Goal: Task Accomplishment & Management: Complete application form

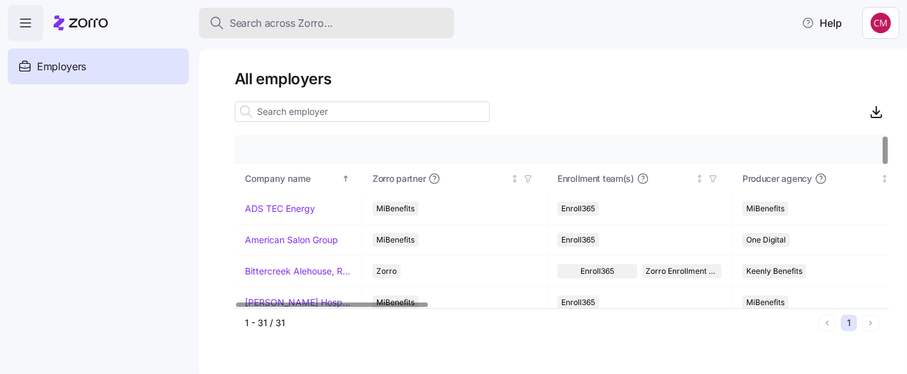
click at [397, 24] on div "Search across Zorro..." at bounding box center [326, 23] width 235 height 16
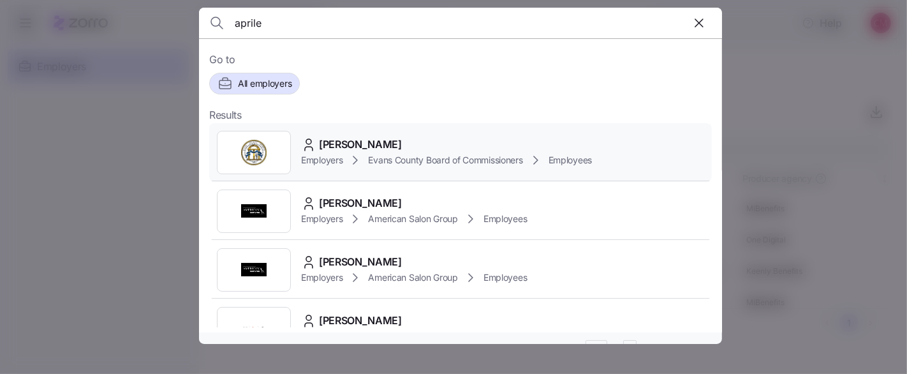
type input "aprile"
click at [255, 150] on img at bounding box center [254, 153] width 26 height 26
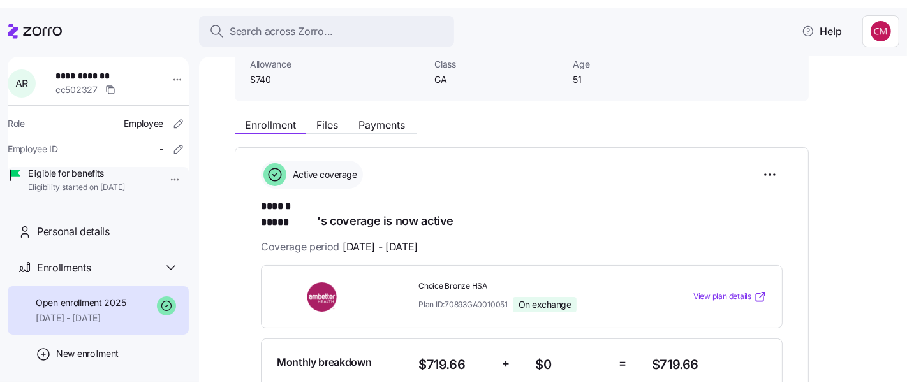
scroll to position [96, 0]
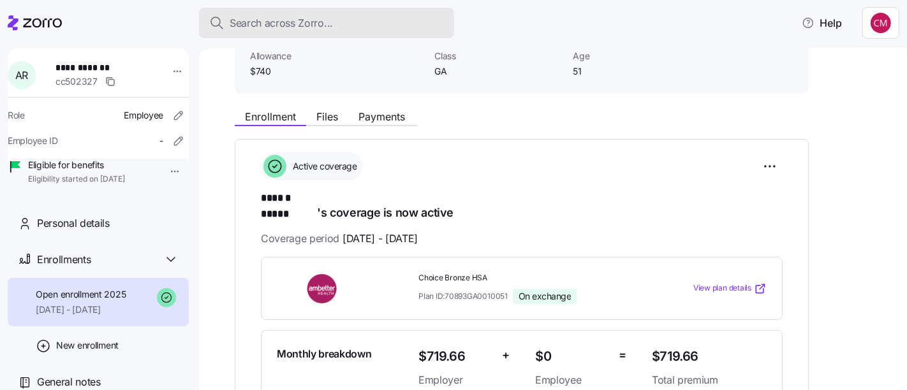
click at [357, 33] on button "Search across Zorro..." at bounding box center [326, 23] width 255 height 31
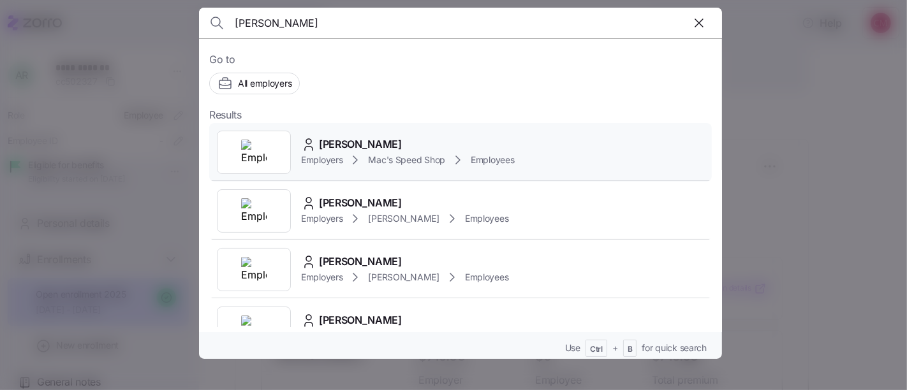
type input "ryan fre"
click at [248, 160] on img at bounding box center [254, 153] width 26 height 26
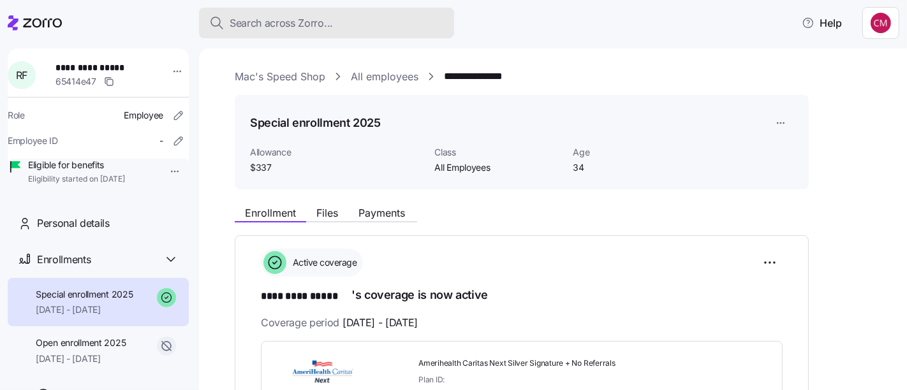
click at [353, 26] on div "Search across Zorro..." at bounding box center [326, 23] width 235 height 16
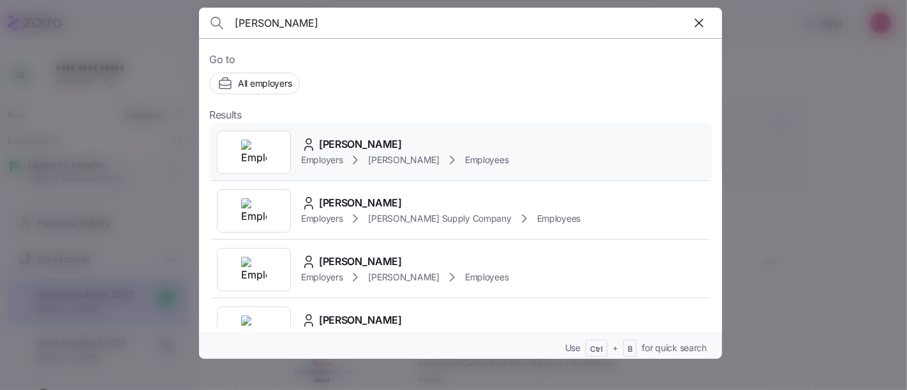
type input "james p ross"
click at [259, 159] on img at bounding box center [254, 153] width 26 height 26
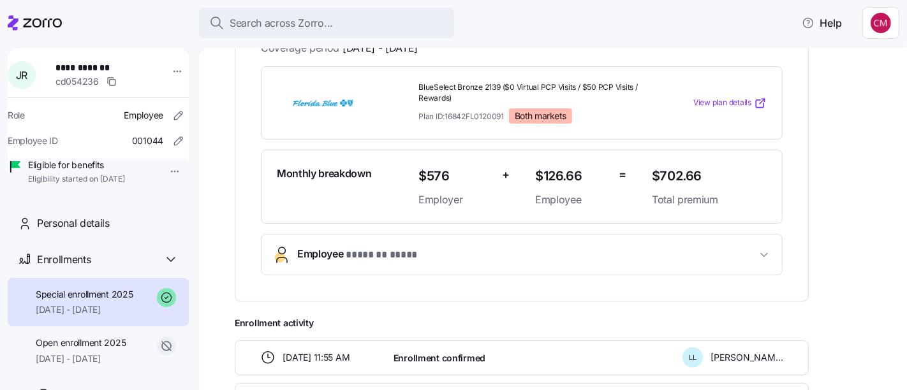
scroll to position [279, 0]
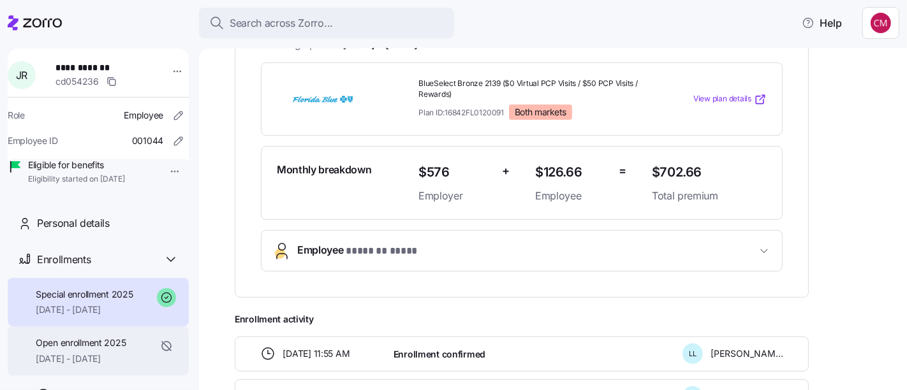
click at [111, 366] on div "Open enrollment 2025 01/01/2025 - 05/31/2025" at bounding box center [81, 351] width 90 height 29
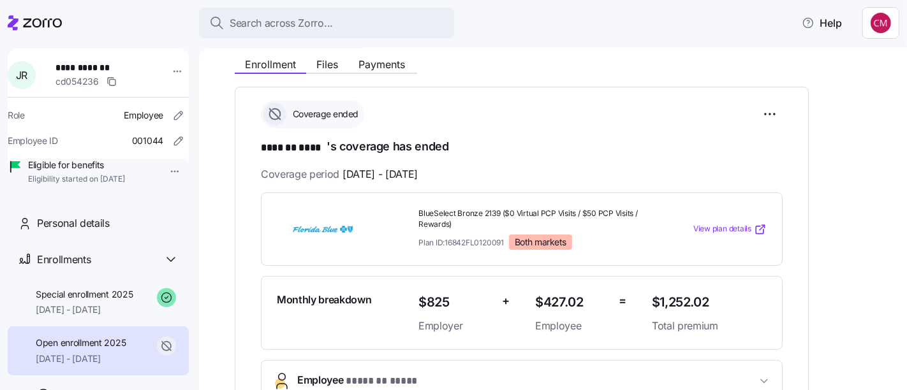
scroll to position [152, 0]
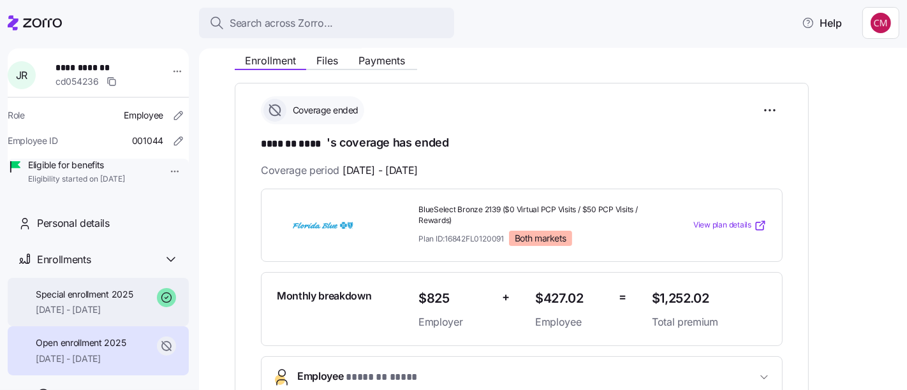
click at [116, 317] on div "Special enrollment 2025 06/01/2025 - 12/31/2025" at bounding box center [85, 302] width 98 height 29
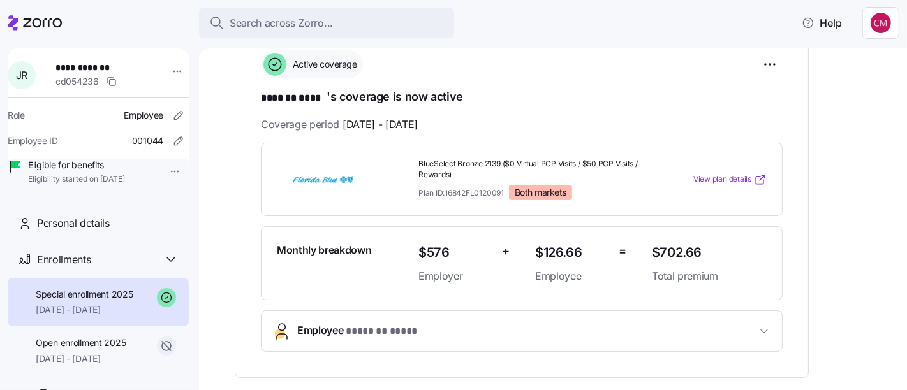
scroll to position [200, 0]
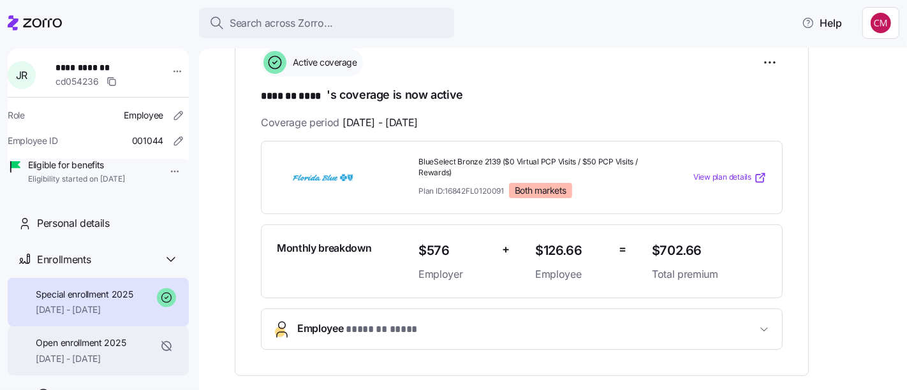
click at [115, 366] on span "01/01/2025 - 05/31/2025" at bounding box center [81, 359] width 90 height 13
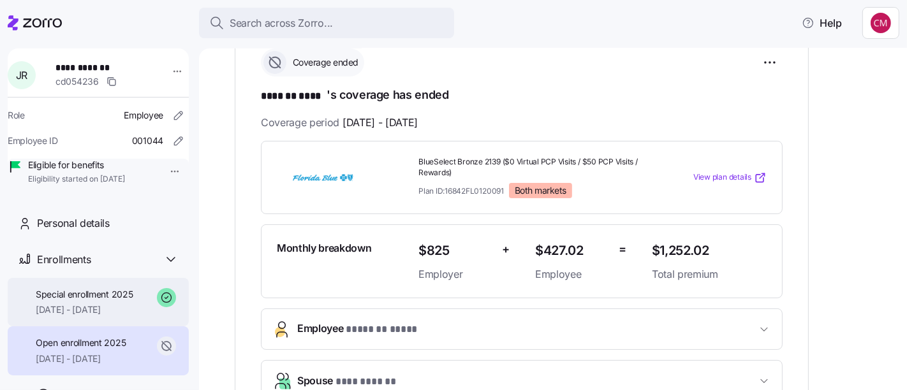
click at [119, 327] on div "Special enrollment 2025 06/01/2025 - 12/31/2025" at bounding box center [98, 302] width 181 height 49
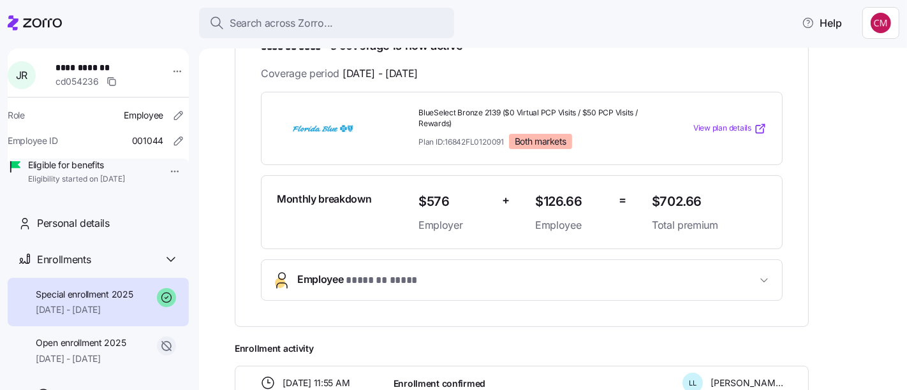
scroll to position [279, 0]
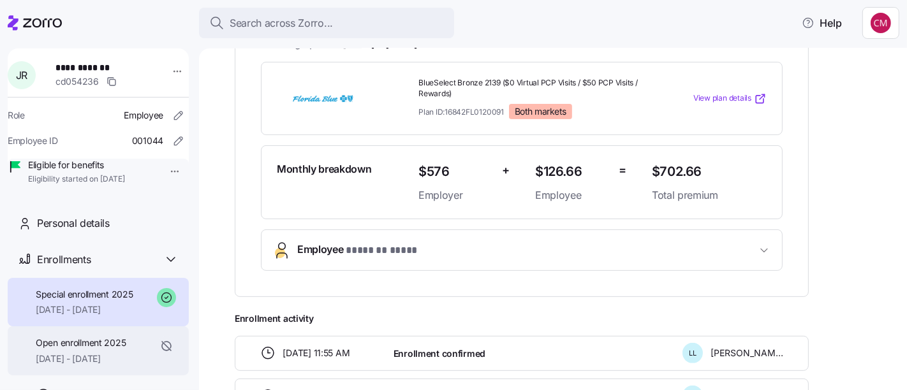
click at [107, 366] on div "Open enrollment 2025 01/01/2025 - 05/31/2025" at bounding box center [81, 351] width 90 height 29
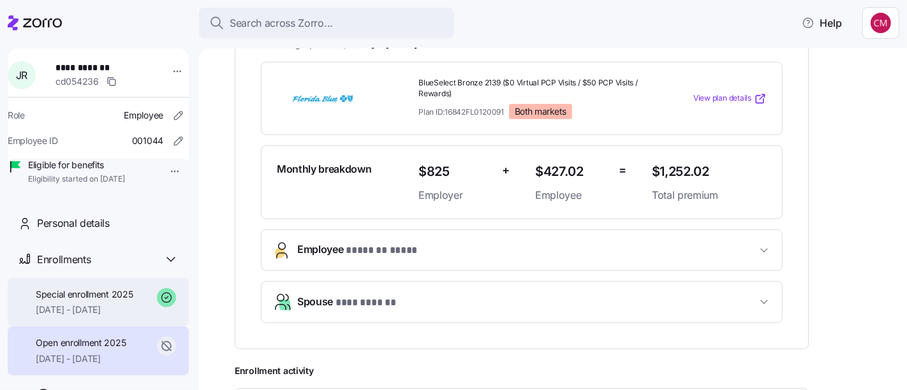
click at [109, 316] on span "06/01/2025 - 12/31/2025" at bounding box center [85, 310] width 98 height 13
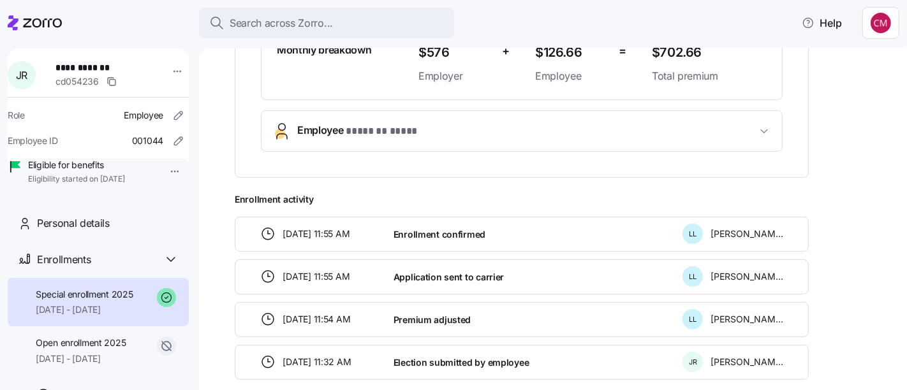
scroll to position [417, 0]
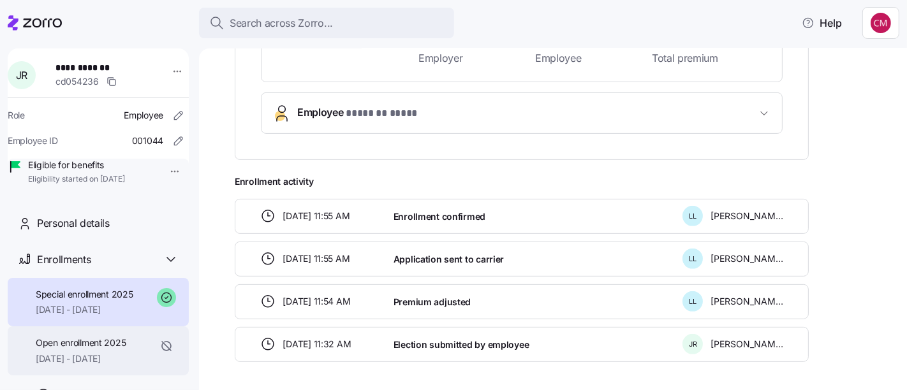
click at [106, 366] on span "01/01/2025 - 05/31/2025" at bounding box center [81, 359] width 90 height 13
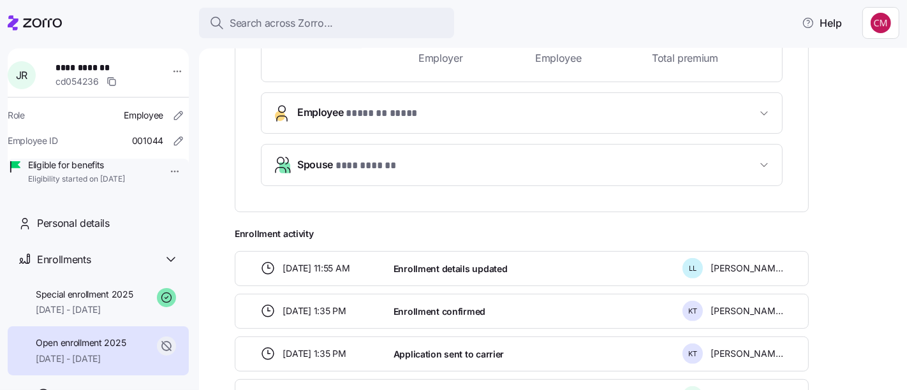
click at [745, 171] on button "Spouse * *** ****** *" at bounding box center [522, 165] width 521 height 41
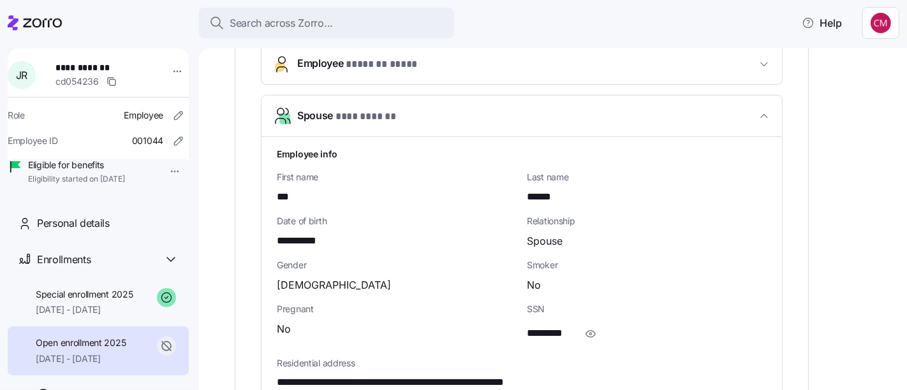
scroll to position [464, 0]
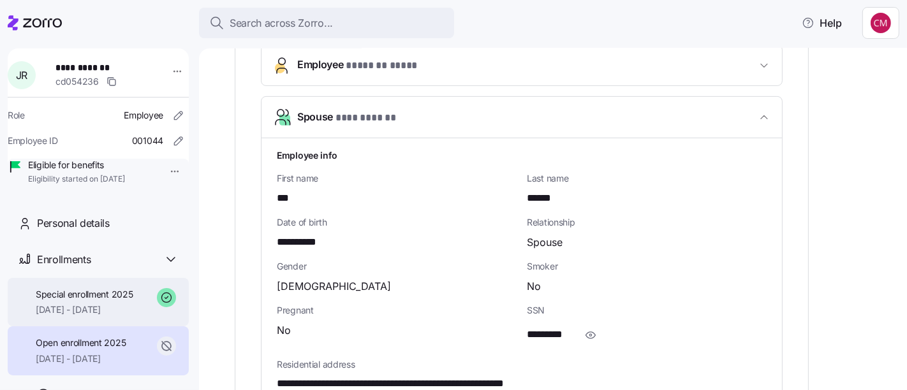
click at [114, 317] on div "Special enrollment 2025 06/01/2025 - 12/31/2025" at bounding box center [85, 302] width 98 height 29
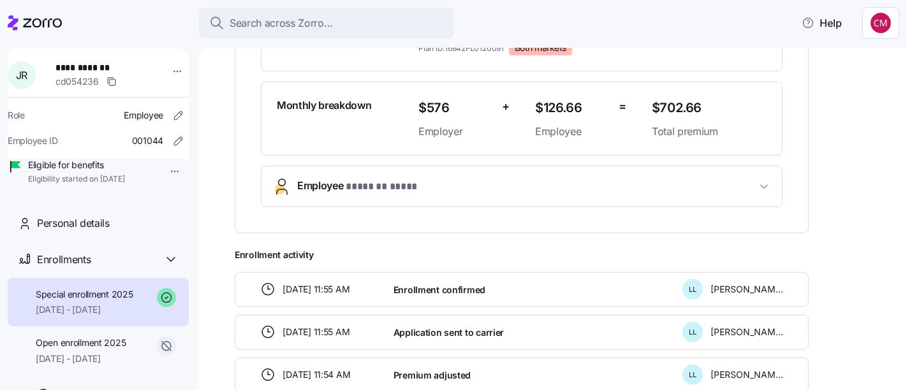
scroll to position [337, 0]
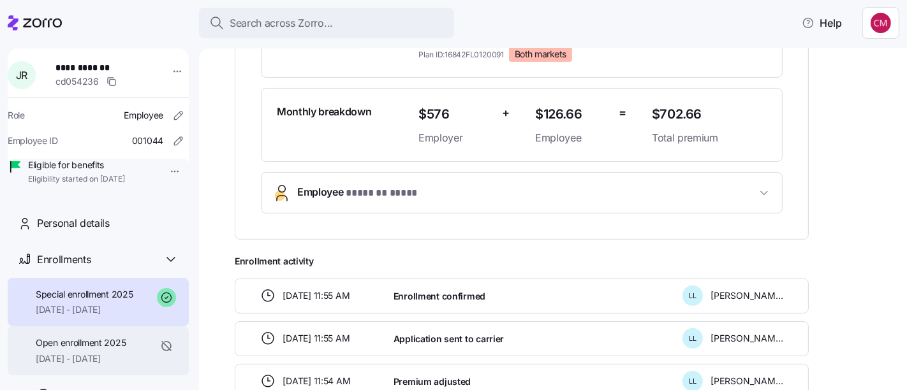
click at [118, 350] on span "Open enrollment 2025" at bounding box center [81, 343] width 90 height 13
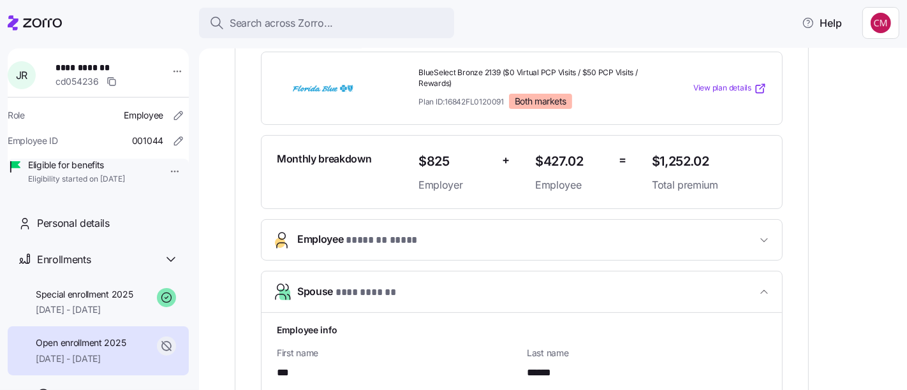
scroll to position [267, 0]
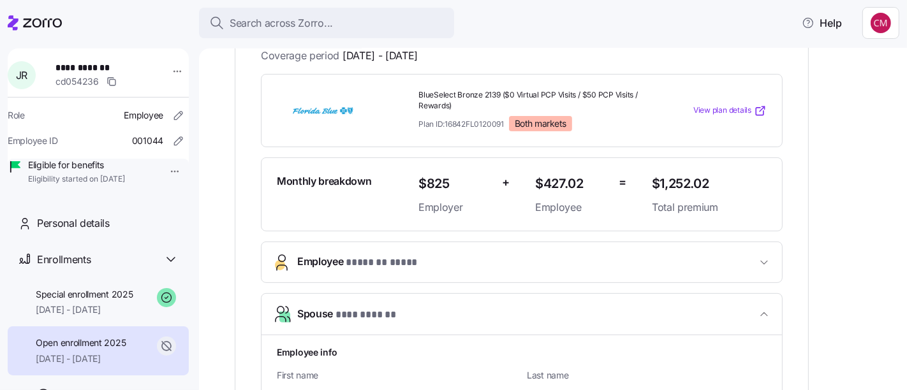
click at [716, 189] on span "$1,252.02" at bounding box center [709, 184] width 115 height 21
click at [697, 188] on span "$1,252.02" at bounding box center [709, 184] width 115 height 21
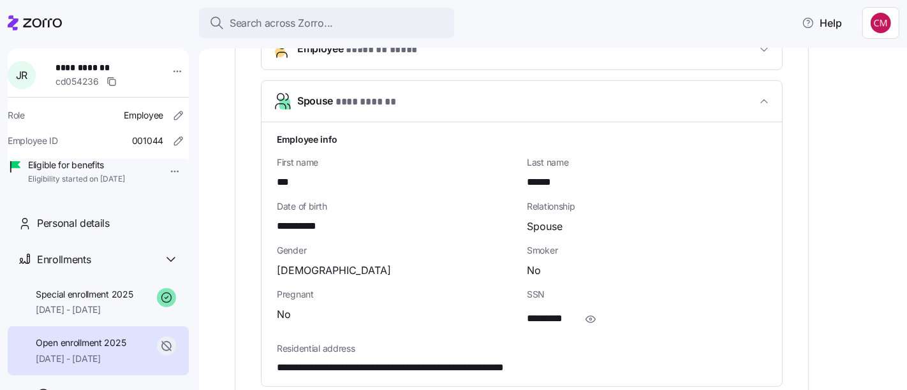
scroll to position [481, 0]
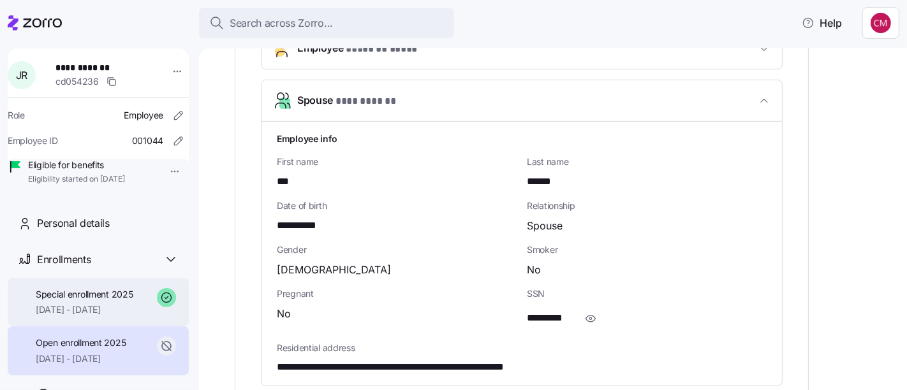
click at [113, 317] on div "Special enrollment 2025 06/01/2025 - 12/31/2025" at bounding box center [85, 302] width 98 height 29
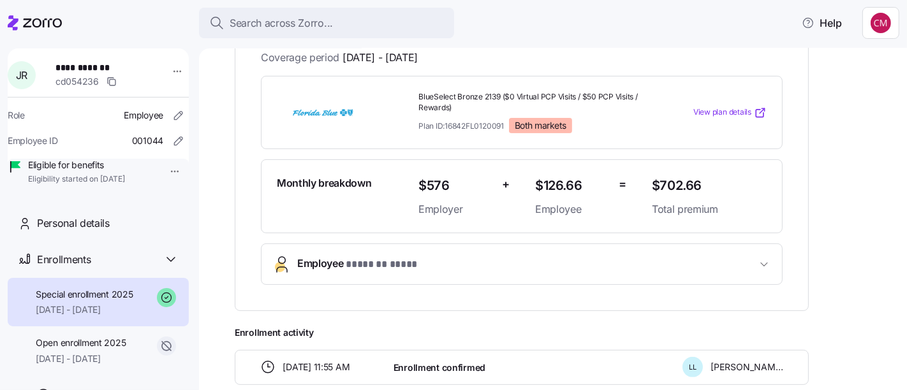
scroll to position [265, 0]
click at [740, 265] on span "Employee * ******* **** *" at bounding box center [526, 264] width 459 height 17
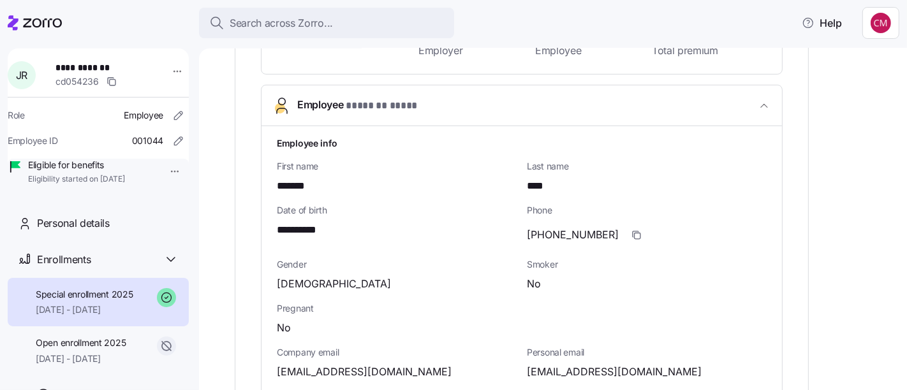
scroll to position [425, 0]
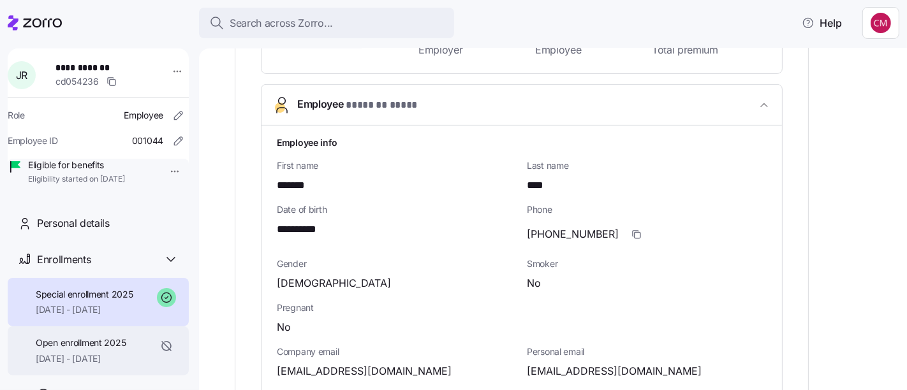
click at [124, 366] on span "01/01/2025 - 05/31/2025" at bounding box center [81, 359] width 90 height 13
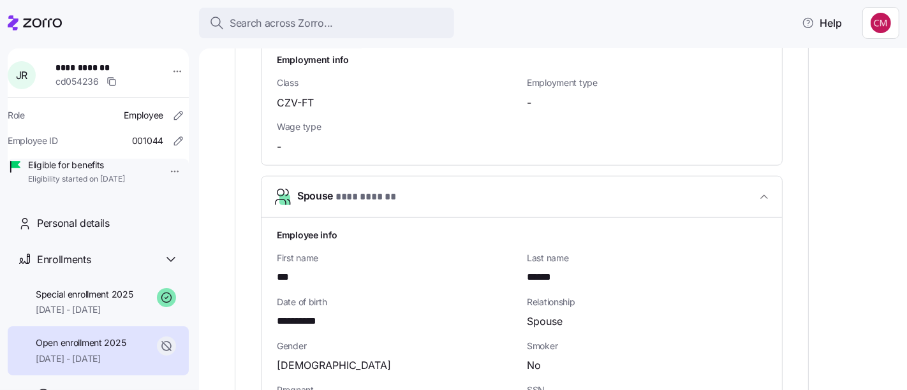
scroll to position [905, 0]
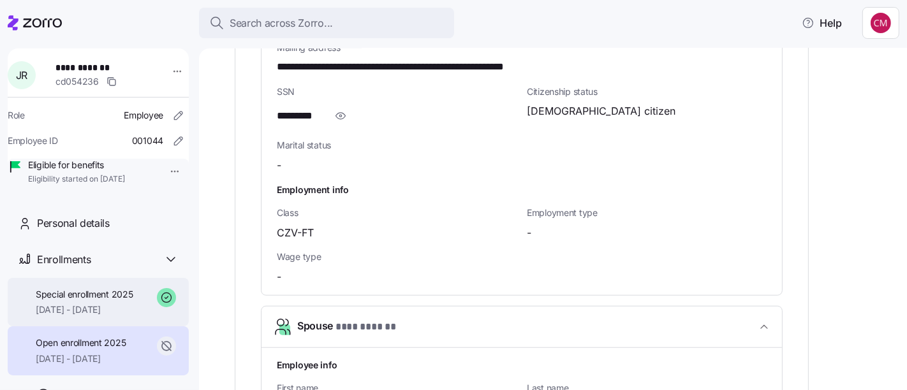
click at [100, 316] on span "06/01/2025 - 12/31/2025" at bounding box center [85, 310] width 98 height 13
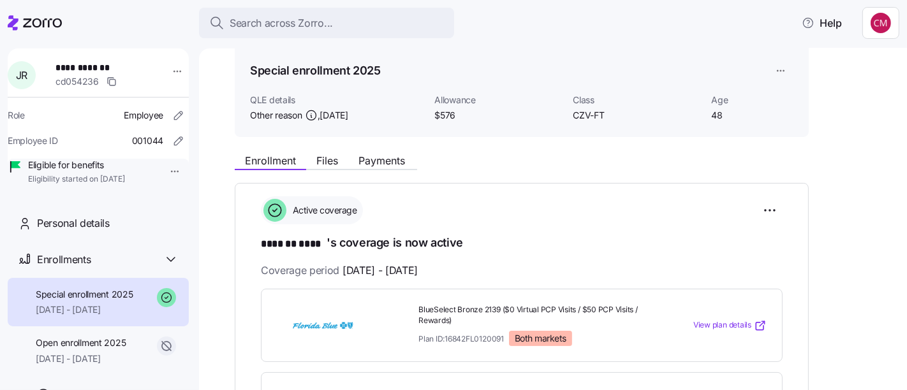
scroll to position [47, 0]
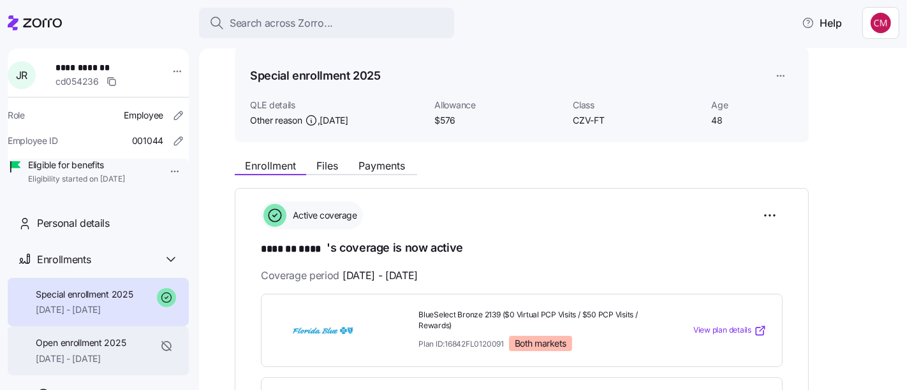
click at [101, 350] on span "Open enrollment 2025" at bounding box center [81, 343] width 90 height 13
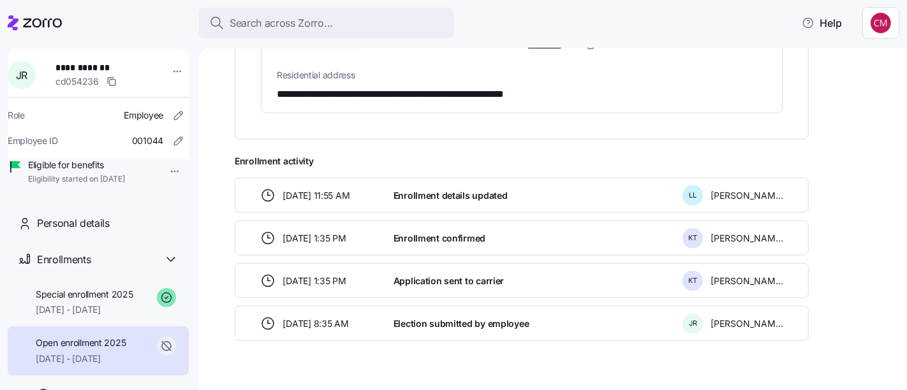
scroll to position [1427, 0]
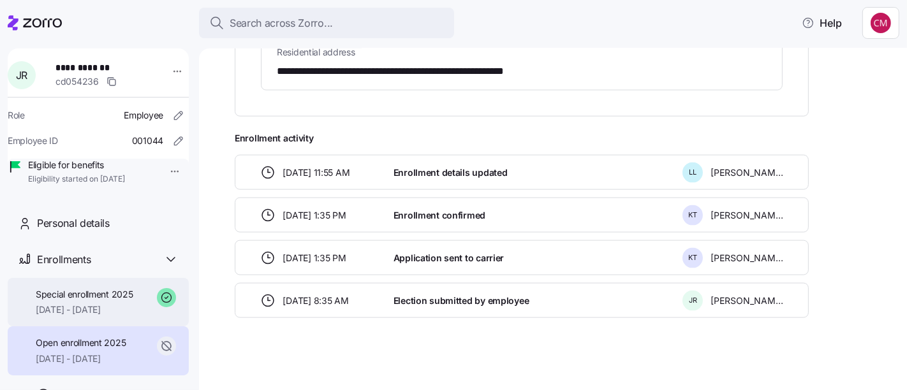
click at [102, 316] on span "06/01/2025 - 12/31/2025" at bounding box center [85, 310] width 98 height 13
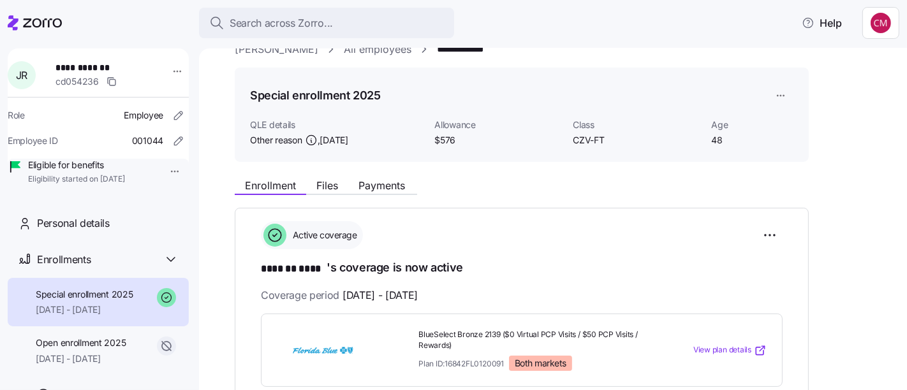
scroll to position [26, 0]
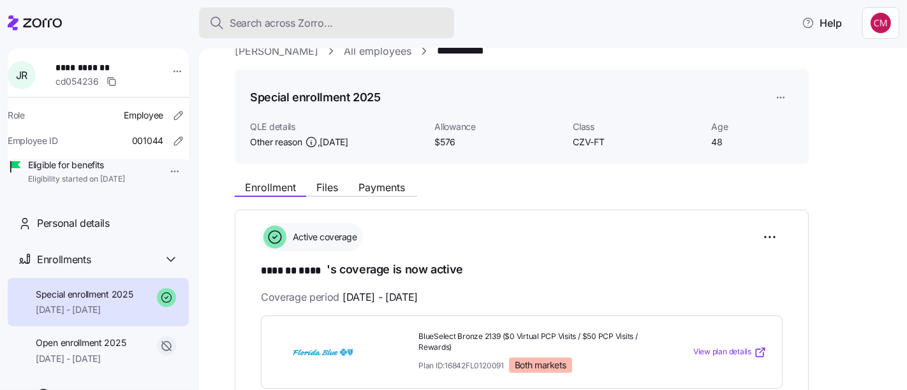
click at [346, 27] on div "Search across Zorro..." at bounding box center [326, 23] width 235 height 16
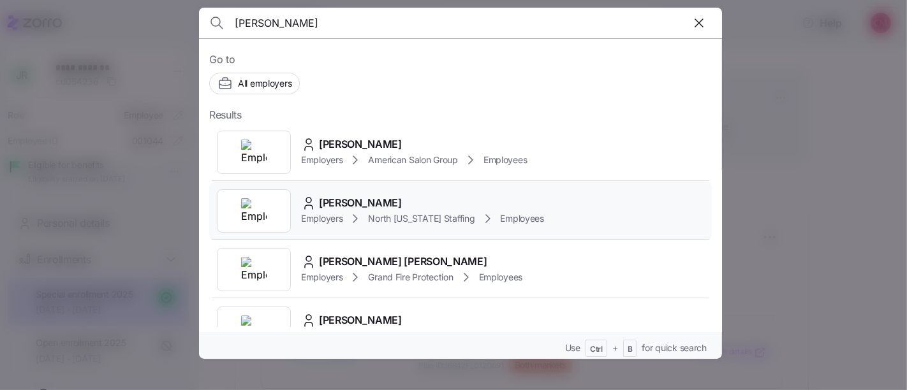
type input "miranda"
click at [270, 218] on div at bounding box center [254, 210] width 74 height 43
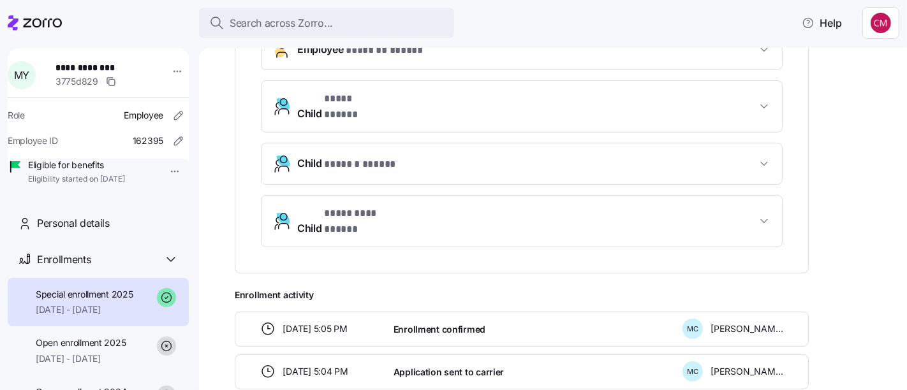
scroll to position [472, 0]
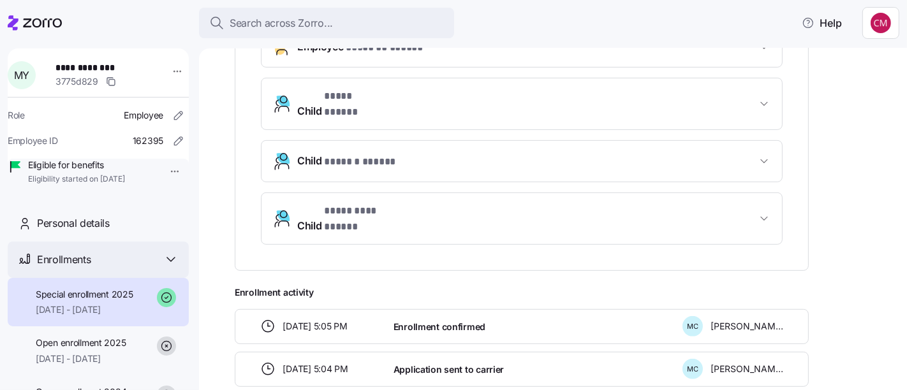
click at [91, 268] on div "Enrollments" at bounding box center [108, 260] width 142 height 16
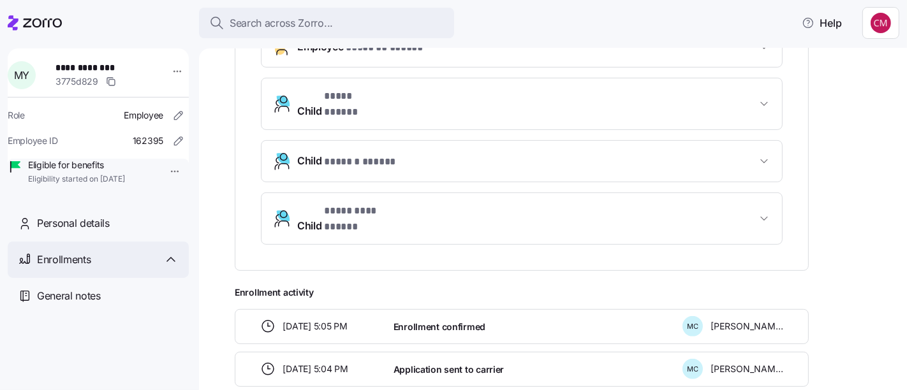
click at [177, 267] on icon at bounding box center [170, 259] width 15 height 15
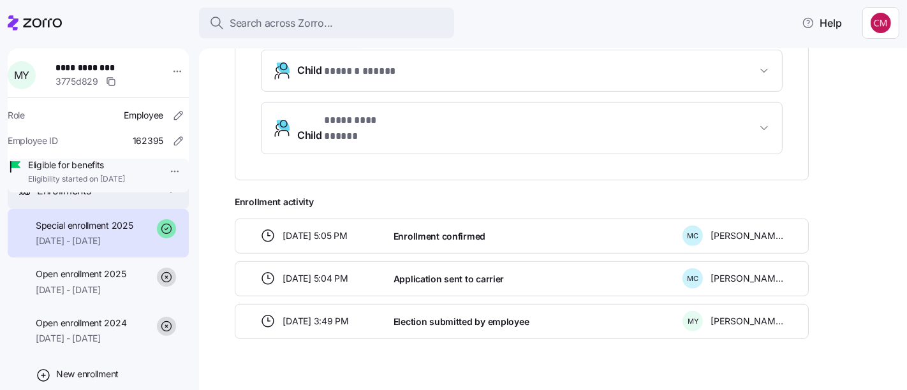
scroll to position [115, 0]
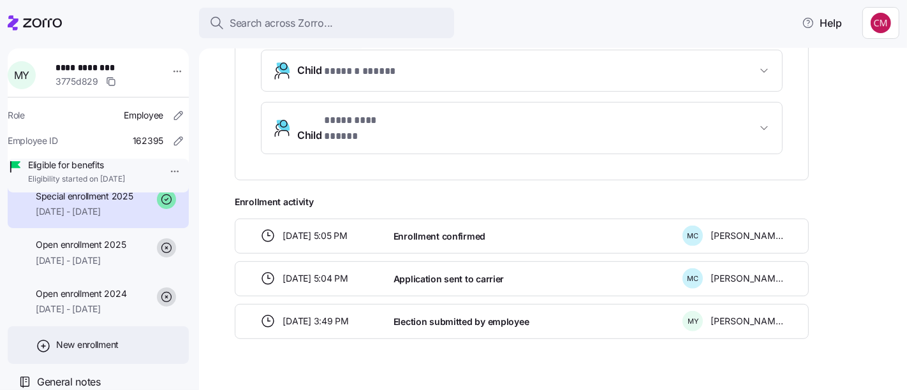
click at [102, 358] on div "New enrollment" at bounding box center [98, 346] width 181 height 38
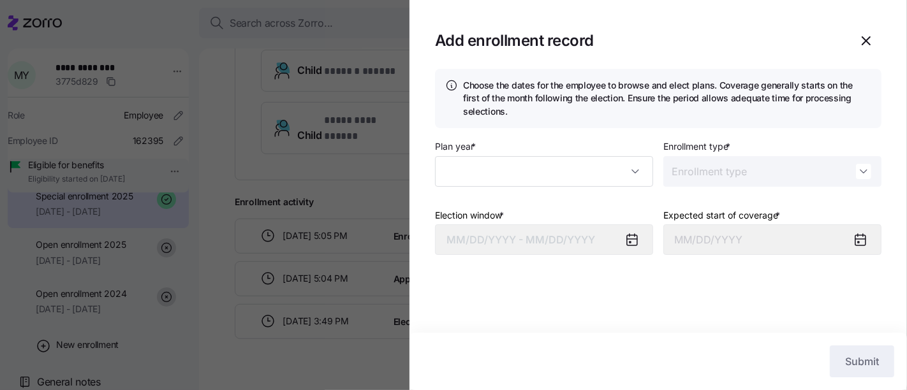
type input "2025"
type input "Special"
type input "October 1, 2025"
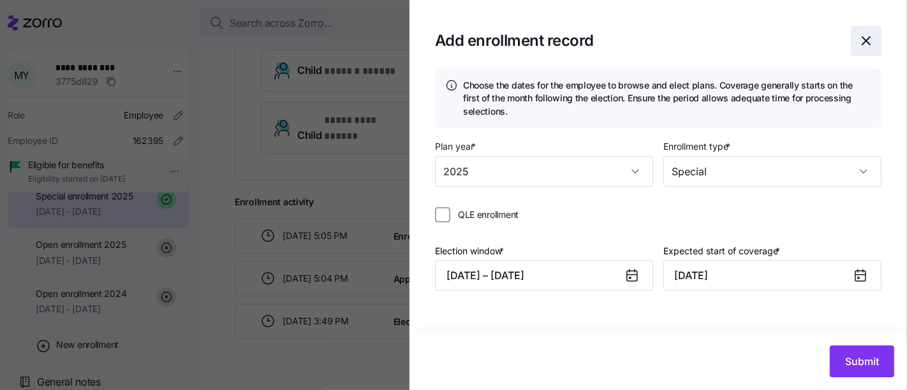
click at [862, 38] on icon "button" at bounding box center [866, 40] width 15 height 15
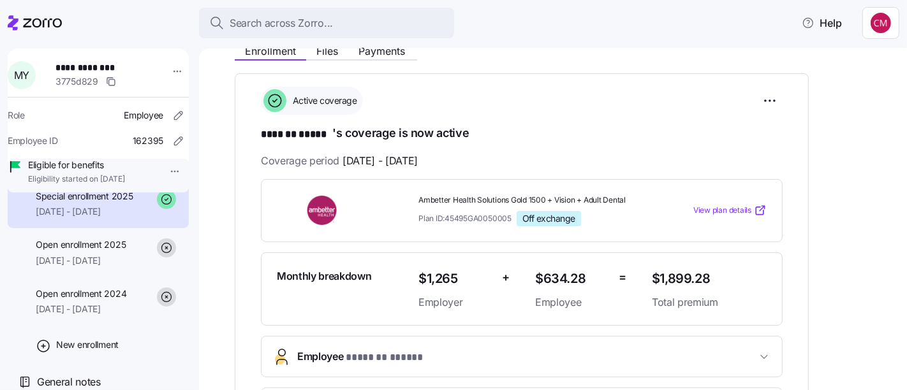
scroll to position [163, 0]
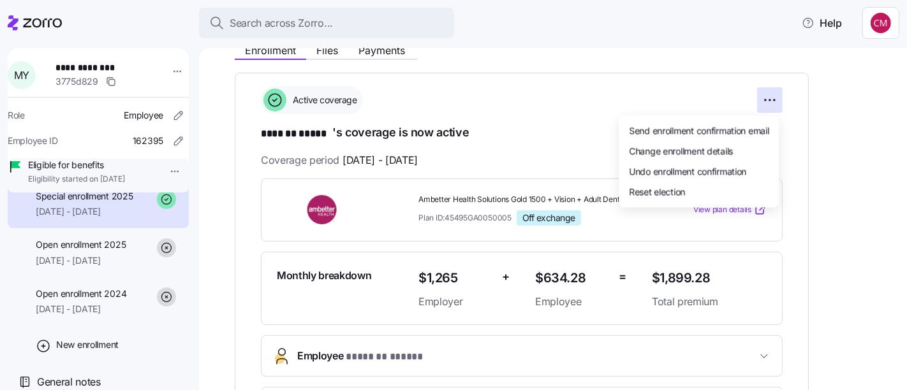
click at [767, 100] on html "**********" at bounding box center [453, 191] width 907 height 383
click at [725, 154] on span "Change enrollment details" at bounding box center [681, 151] width 104 height 13
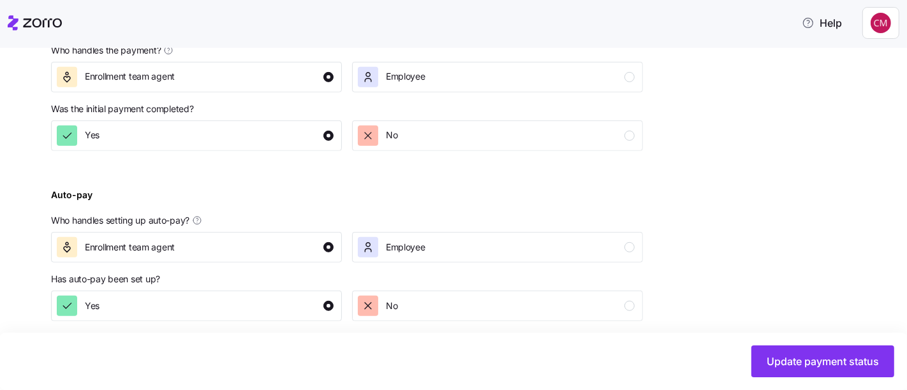
scroll to position [554, 0]
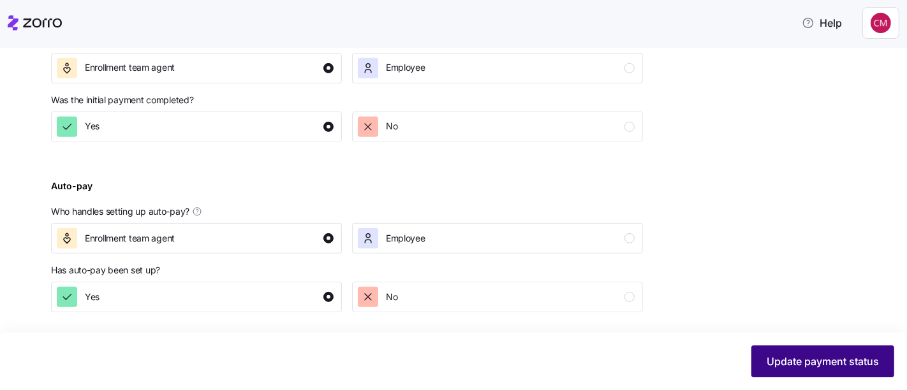
click at [843, 364] on span "Update payment status" at bounding box center [823, 361] width 112 height 15
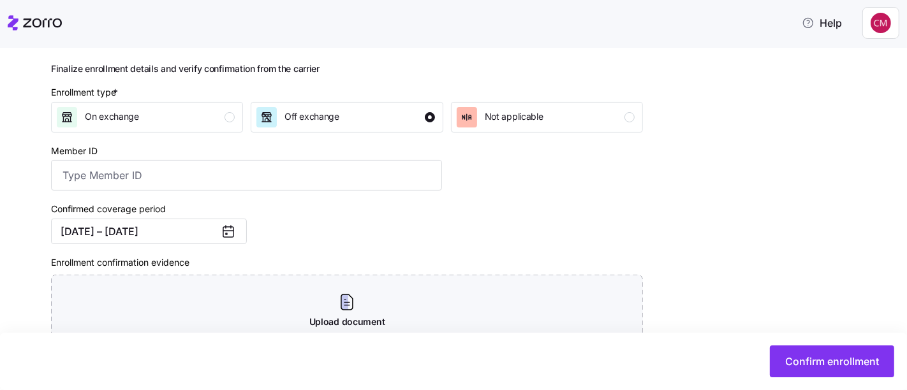
scroll to position [157, 0]
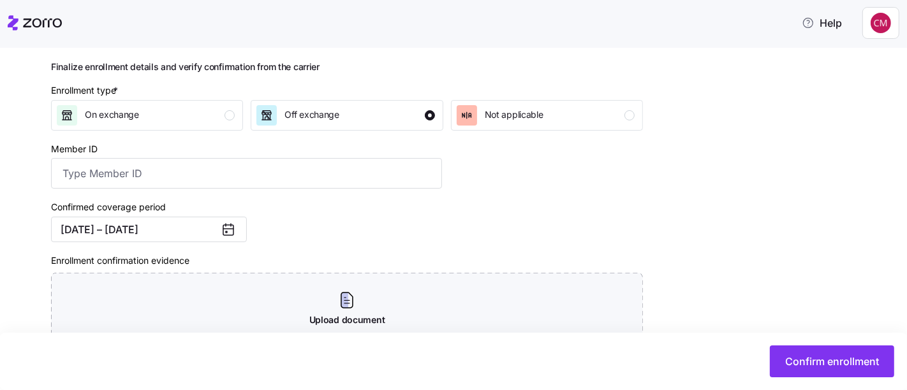
click at [232, 233] on icon at bounding box center [228, 229] width 15 height 15
click at [235, 235] on icon at bounding box center [228, 229] width 15 height 15
click at [182, 237] on button "04/01/2025 – 12/31/2025" at bounding box center [149, 230] width 196 height 26
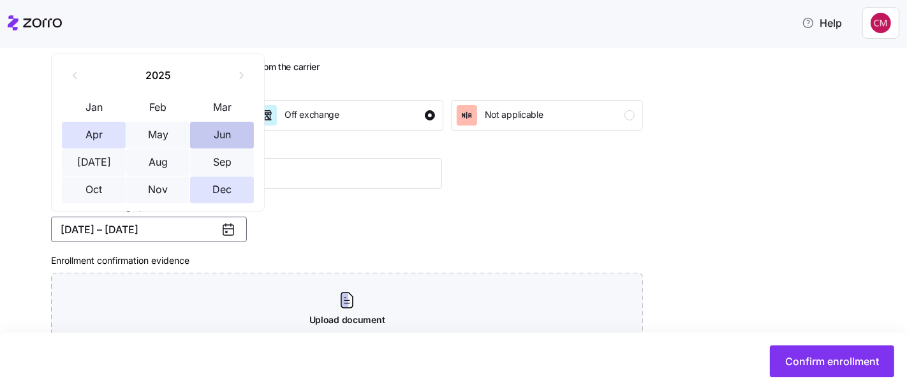
click at [230, 138] on button "Jun" at bounding box center [222, 135] width 64 height 27
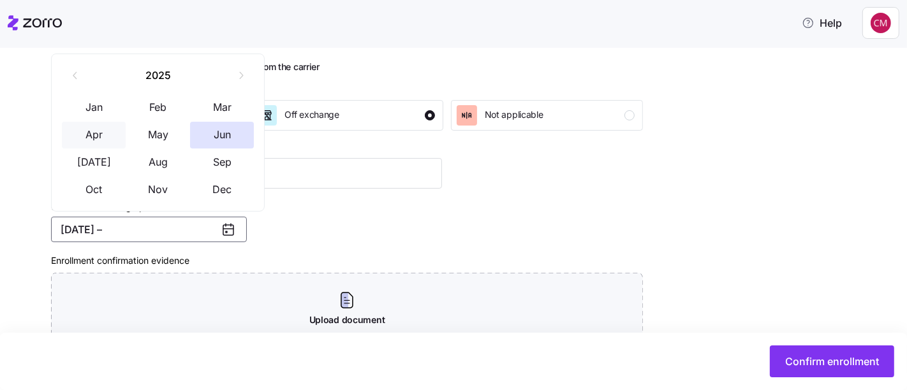
click at [82, 139] on button "Apr" at bounding box center [94, 135] width 64 height 27
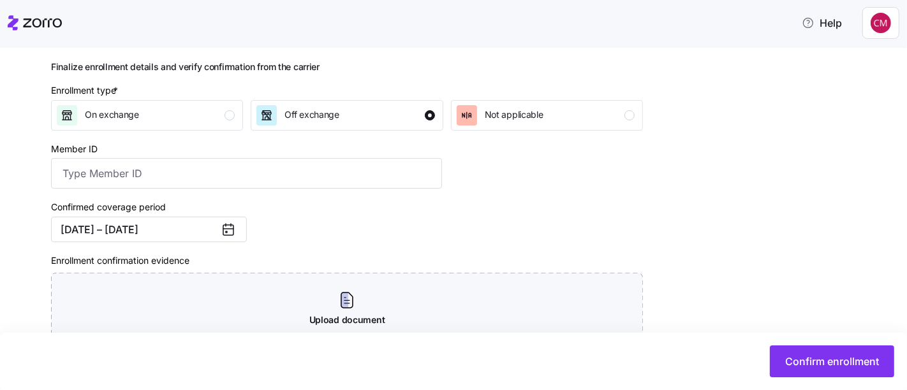
click at [229, 234] on icon at bounding box center [228, 229] width 15 height 15
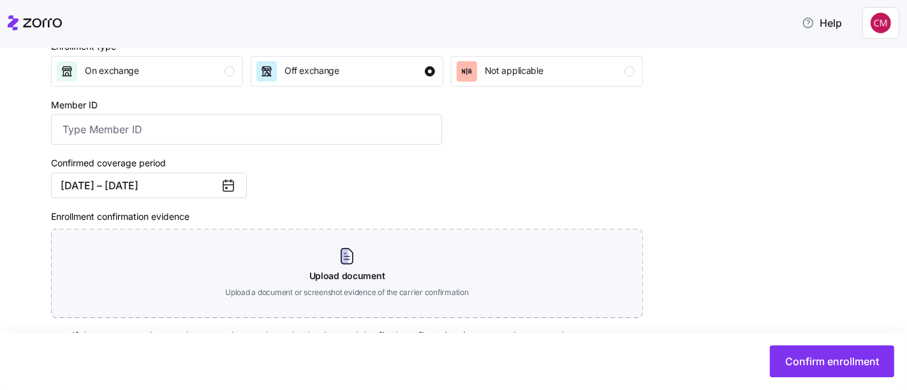
scroll to position [272, 0]
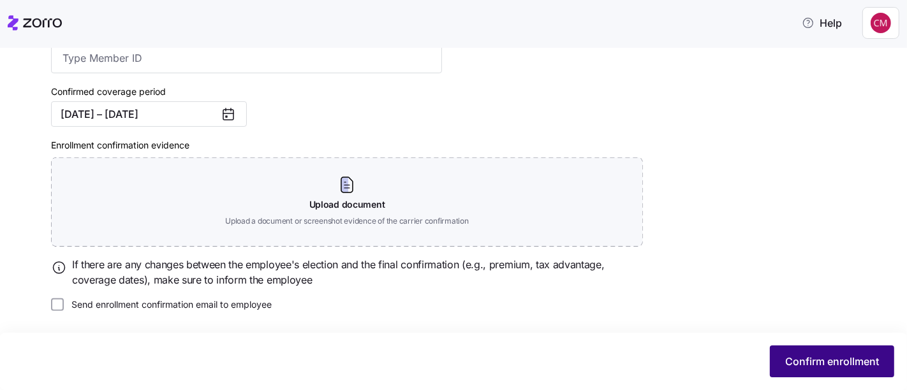
click at [852, 364] on span "Confirm enrollment" at bounding box center [832, 361] width 94 height 15
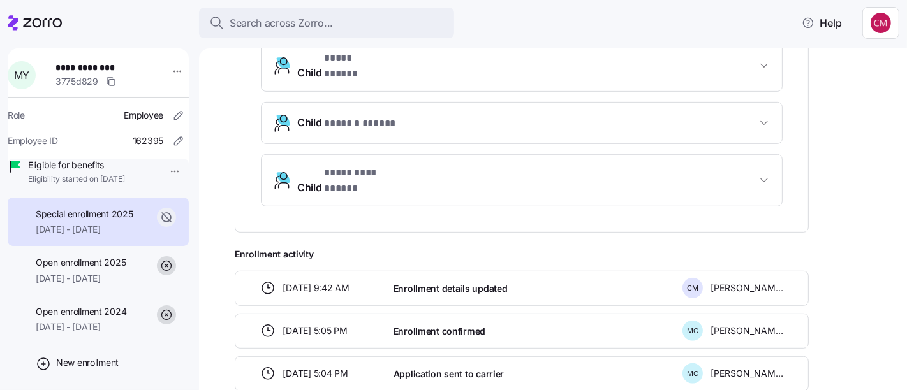
scroll to position [115, 0]
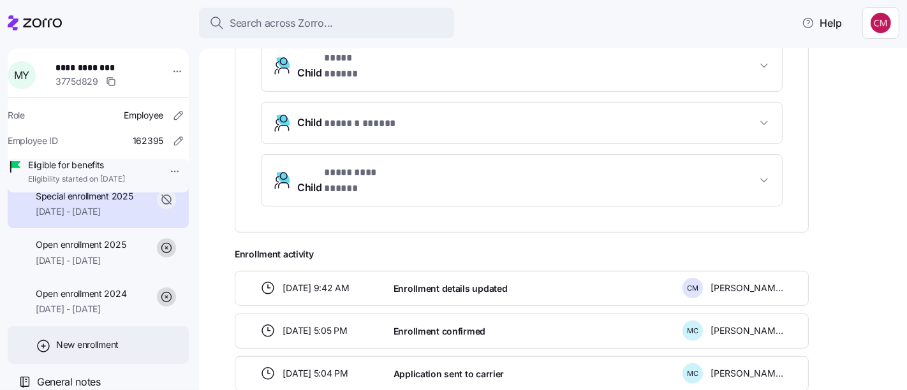
click at [118, 348] on span "New enrollment" at bounding box center [87, 345] width 63 height 13
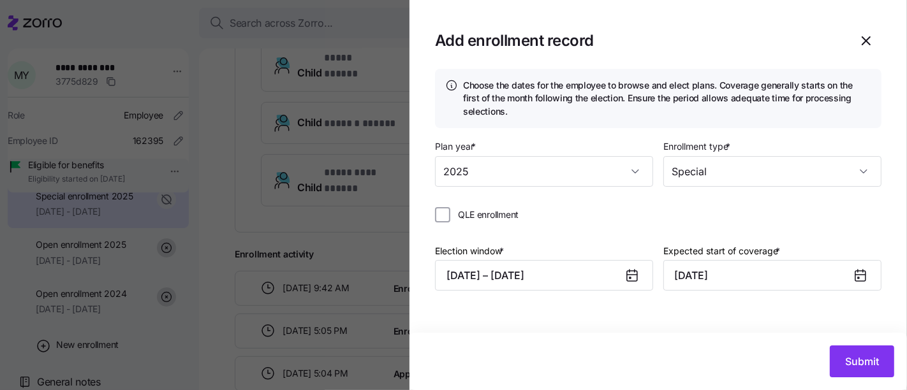
click at [633, 281] on icon at bounding box center [632, 276] width 10 height 10
click at [624, 275] on icon at bounding box center [631, 275] width 15 height 15
click at [522, 279] on button "09/19/2025 – 09/20/2025" at bounding box center [544, 275] width 218 height 31
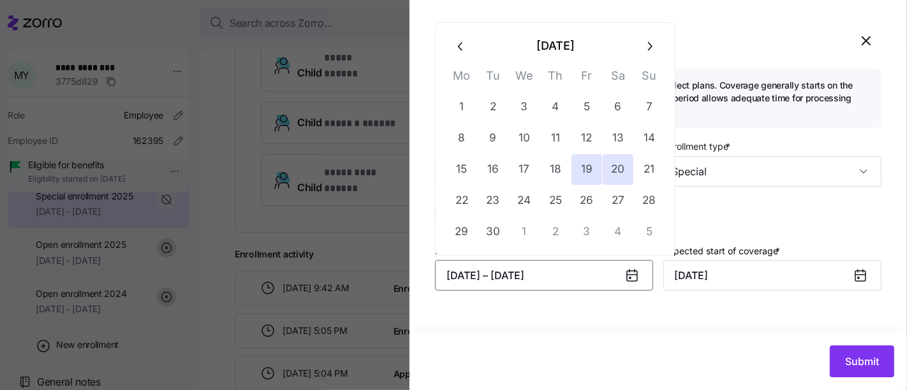
click at [457, 46] on icon "button" at bounding box center [461, 47] width 14 height 14
click at [459, 50] on icon "button" at bounding box center [461, 47] width 14 height 14
click at [462, 47] on icon "button" at bounding box center [461, 47] width 14 height 14
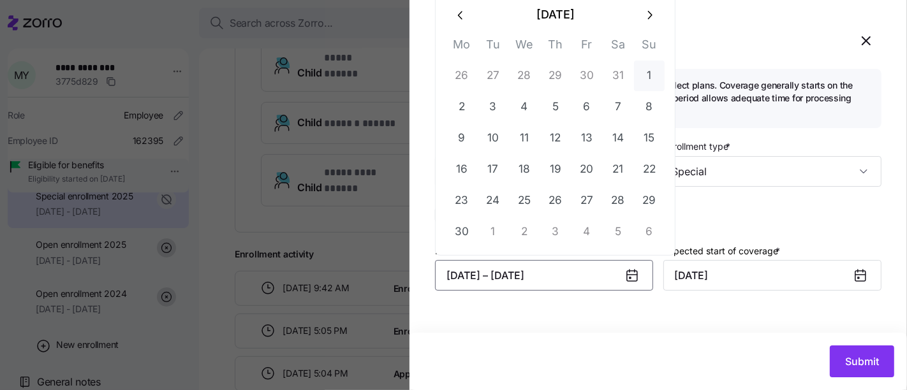
click at [647, 79] on button "1" at bounding box center [649, 76] width 31 height 31
click at [648, 143] on button "15" at bounding box center [649, 138] width 31 height 31
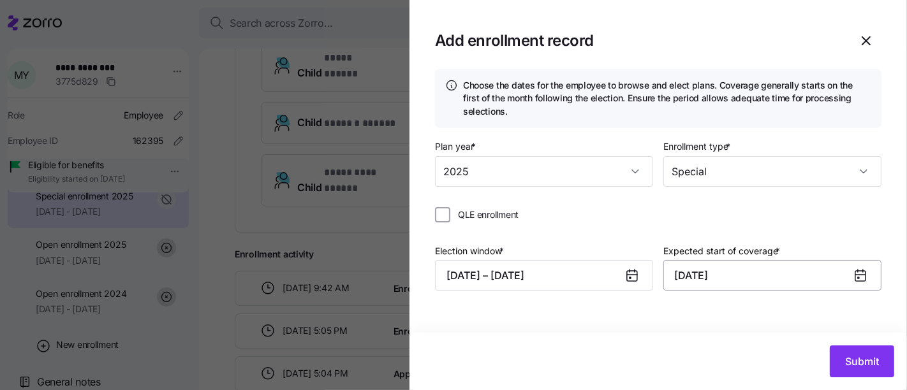
click at [795, 277] on input "October 1, 2025" at bounding box center [772, 275] width 218 height 31
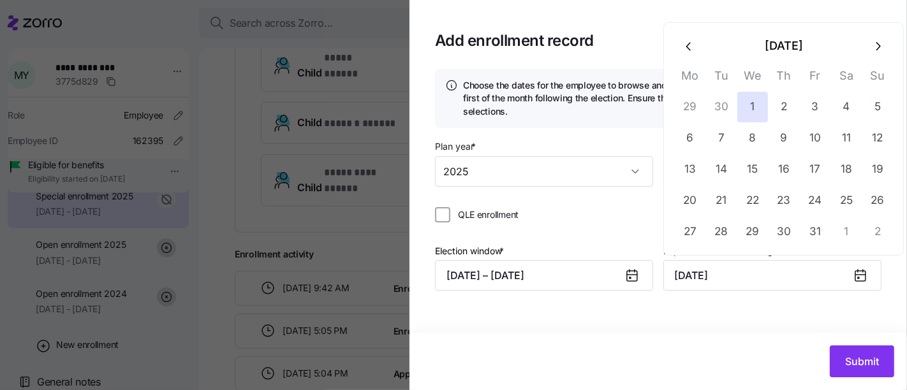
click at [680, 45] on button "button" at bounding box center [689, 46] width 31 height 31
click at [688, 51] on icon "button" at bounding box center [690, 47] width 14 height 14
click at [681, 47] on button "button" at bounding box center [689, 46] width 31 height 31
click at [720, 108] on button "1" at bounding box center [721, 107] width 31 height 31
type input "July 1, 2025"
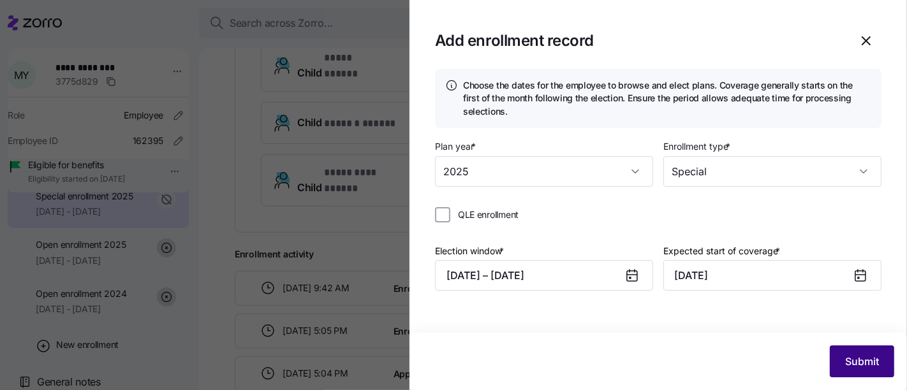
click at [862, 362] on span "Submit" at bounding box center [862, 361] width 34 height 15
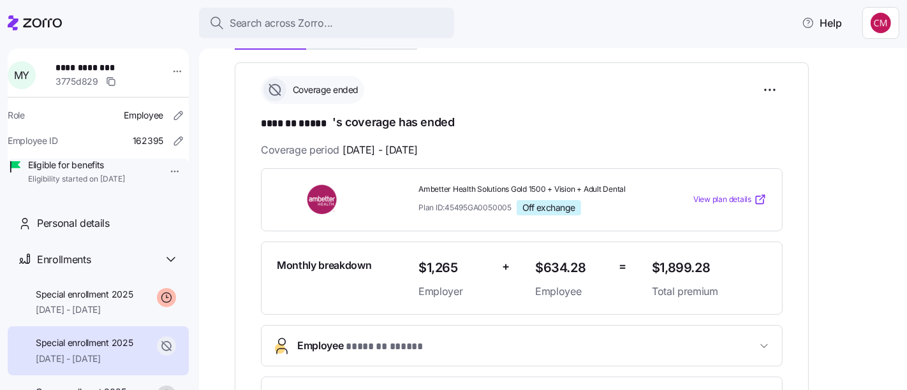
scroll to position [198, 0]
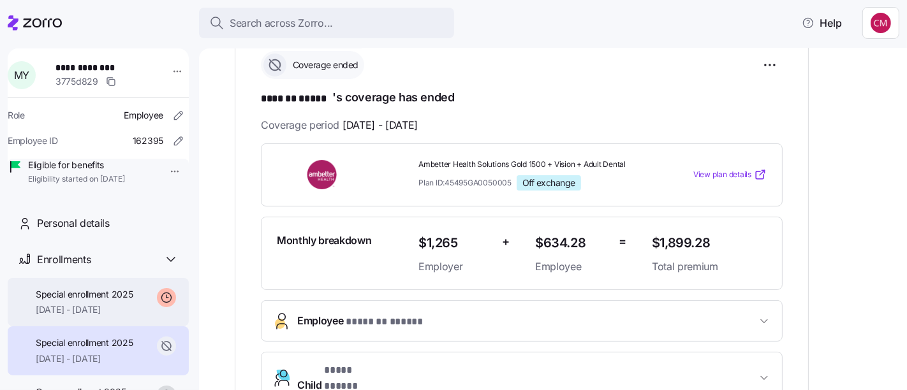
click at [121, 316] on span "07/01/2025 - 12/31/2025" at bounding box center [85, 310] width 98 height 13
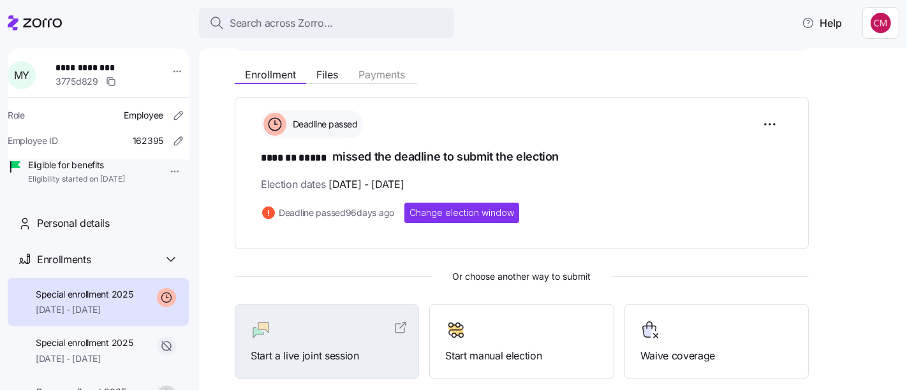
scroll to position [147, 0]
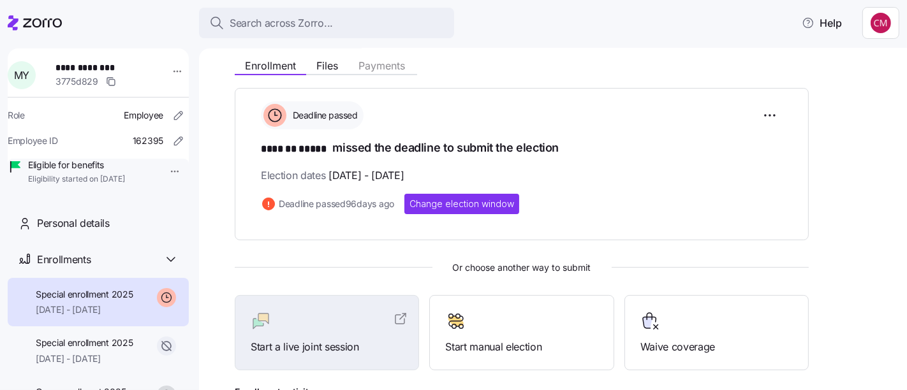
click at [770, 115] on html "**********" at bounding box center [453, 191] width 907 height 383
click at [756, 146] on span "Change election window" at bounding box center [722, 146] width 98 height 13
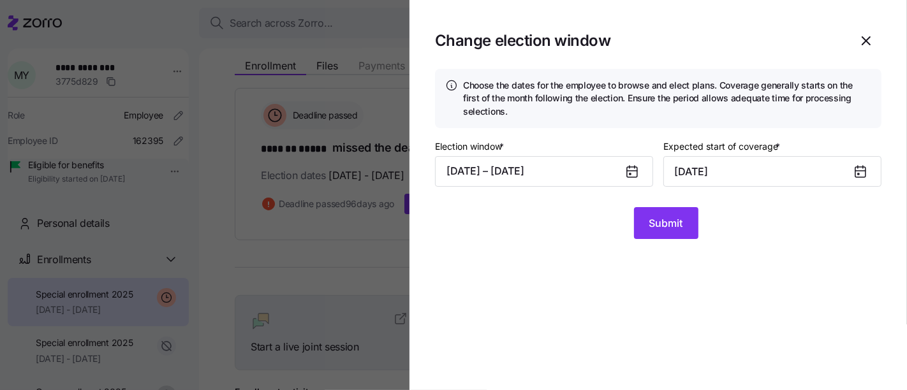
click at [639, 174] on icon at bounding box center [631, 171] width 15 height 15
click at [583, 178] on button "06/01/2025 – 06/15/2025" at bounding box center [544, 171] width 218 height 31
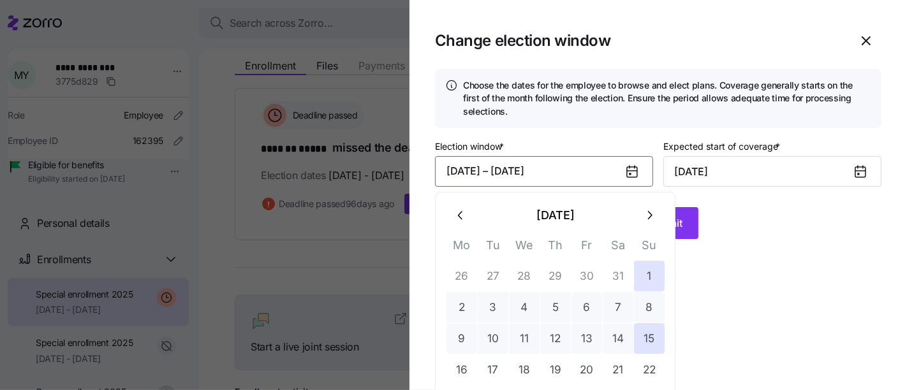
click at [649, 216] on icon "button" at bounding box center [649, 216] width 14 height 14
click at [652, 216] on icon "button" at bounding box center [649, 216] width 14 height 14
click at [658, 213] on button "button" at bounding box center [649, 215] width 31 height 31
click at [616, 341] on button "20" at bounding box center [618, 338] width 31 height 31
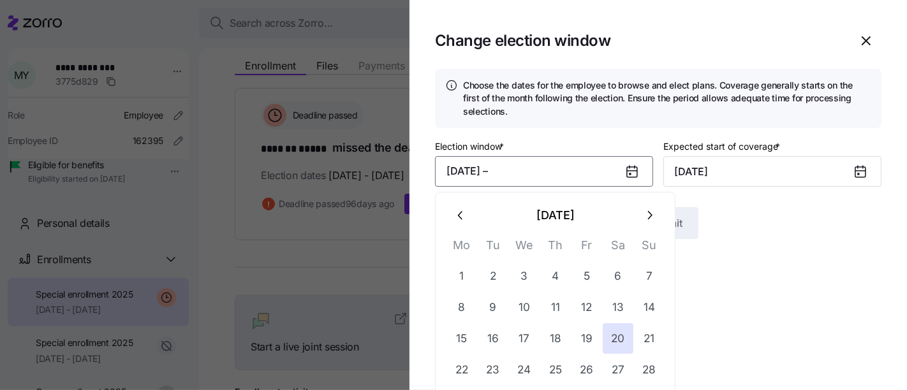
click at [479, 170] on button "09/20/2025 –" at bounding box center [544, 171] width 218 height 31
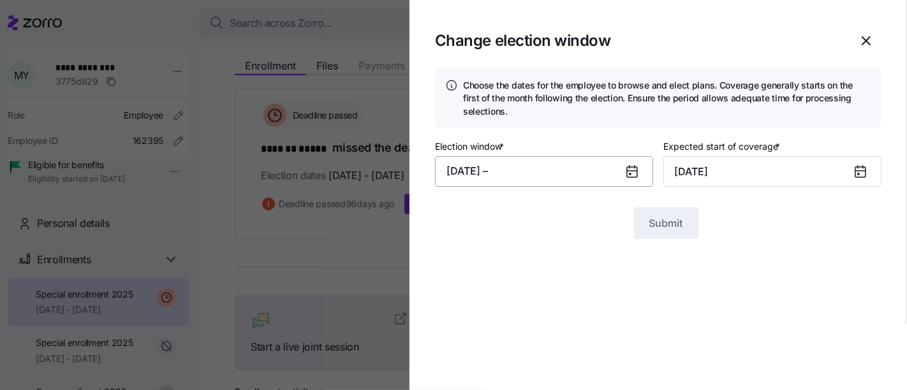
click at [524, 175] on button "09/20/2025 –" at bounding box center [544, 171] width 218 height 31
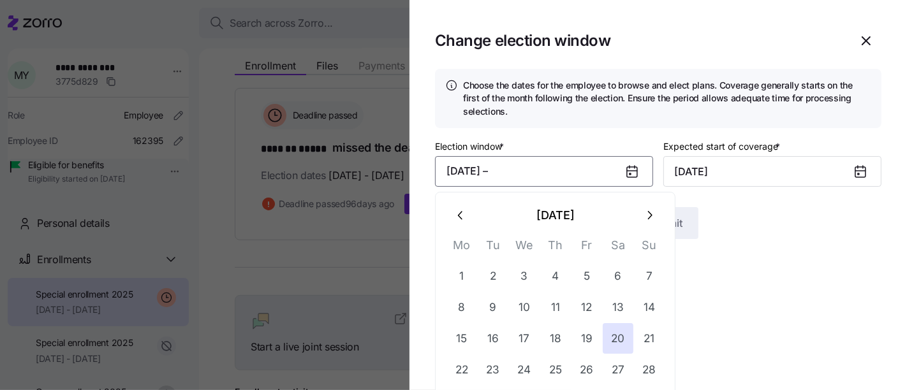
click at [461, 221] on icon "button" at bounding box center [461, 216] width 14 height 14
click at [464, 214] on icon "button" at bounding box center [461, 216] width 14 height 14
click at [462, 222] on button "button" at bounding box center [461, 215] width 31 height 31
click at [643, 275] on button "1" at bounding box center [649, 276] width 31 height 31
type input "October 1, 2025"
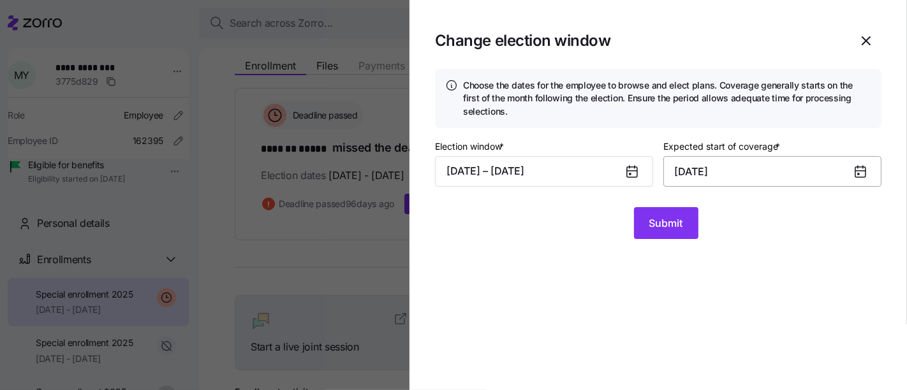
click at [847, 170] on input "October 1, 2025" at bounding box center [772, 171] width 218 height 31
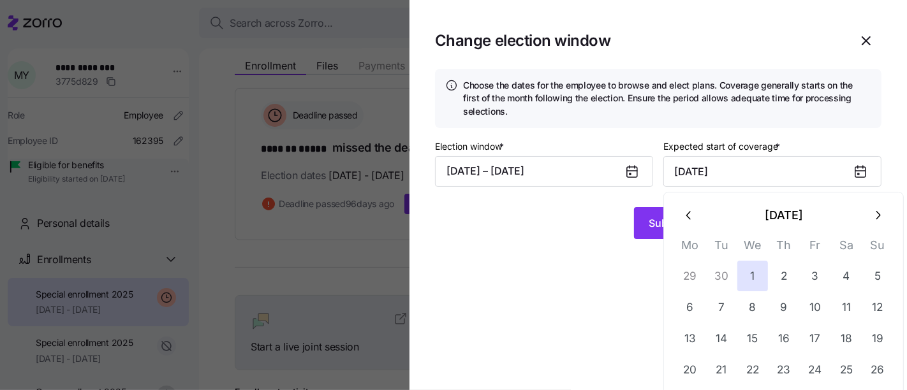
click at [685, 216] on icon "button" at bounding box center [690, 216] width 14 height 14
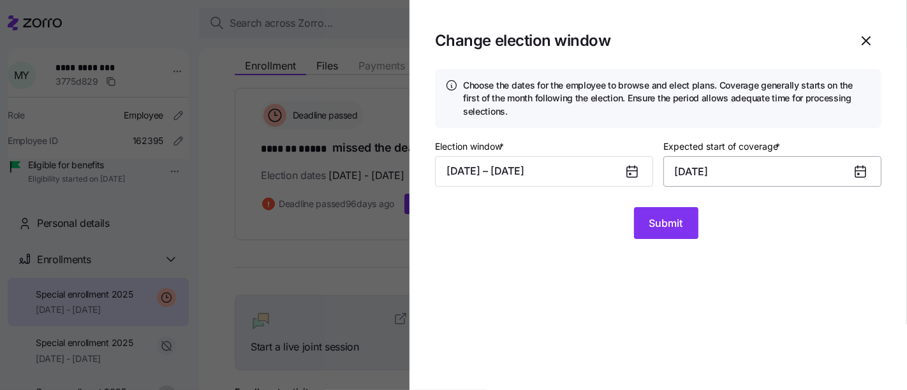
click at [845, 174] on input "October 1, 2025" at bounding box center [772, 171] width 218 height 31
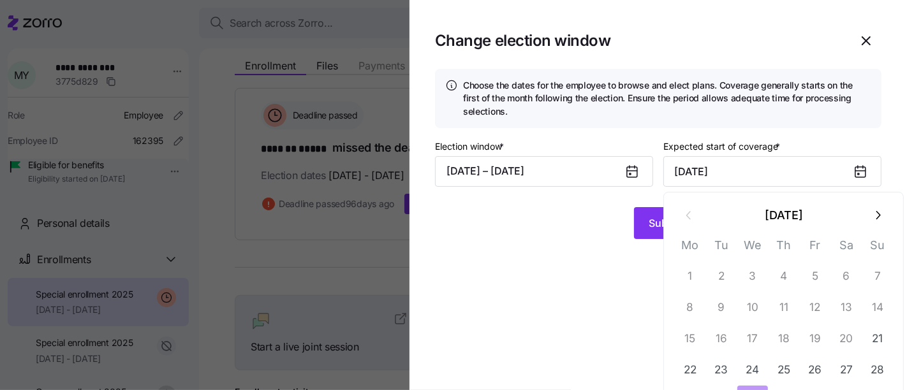
click at [862, 170] on icon at bounding box center [860, 172] width 10 height 10
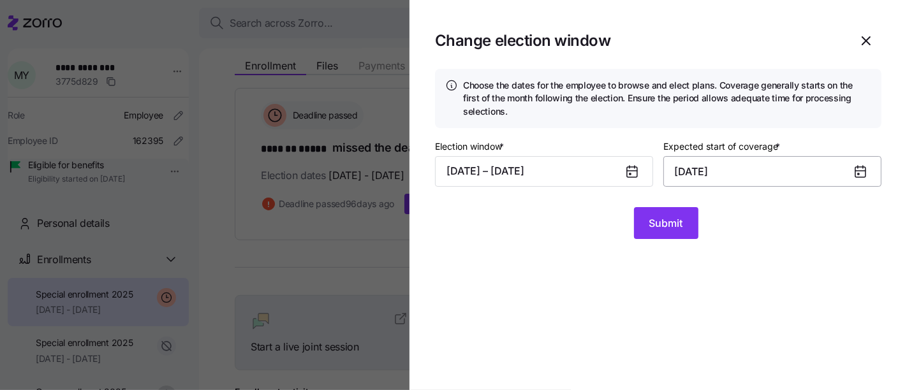
click at [849, 171] on input "October 1, 2025" at bounding box center [772, 171] width 218 height 31
click at [846, 174] on input "October 1, 2025" at bounding box center [772, 171] width 218 height 31
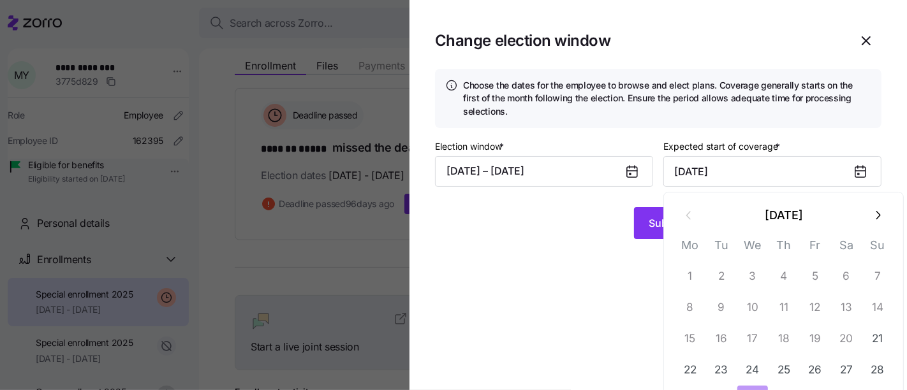
click at [637, 299] on section "Change election window Choose the dates for the employee to browse and elect pl…" at bounding box center [659, 195] width 498 height 390
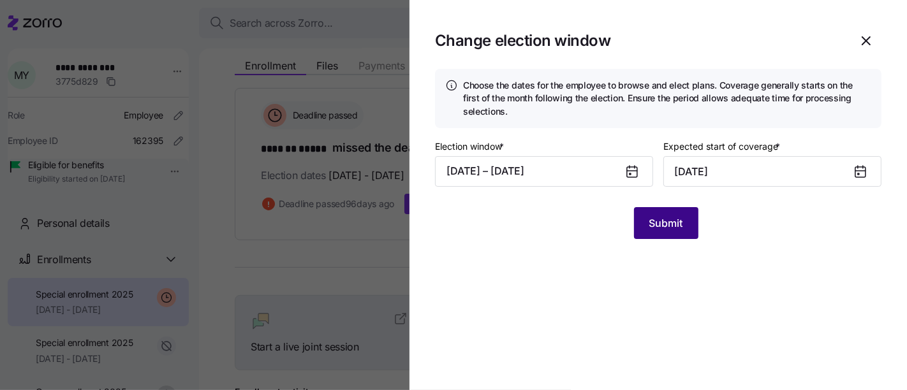
click at [669, 226] on span "Submit" at bounding box center [666, 223] width 34 height 15
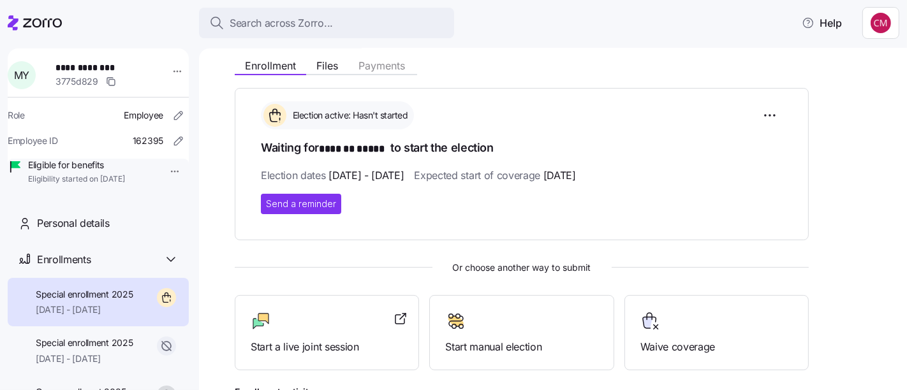
click at [120, 316] on span "10/01/2025 - 12/31/2025" at bounding box center [85, 310] width 98 height 13
click at [771, 122] on html "**********" at bounding box center [453, 191] width 907 height 383
click at [711, 151] on span "Change election window" at bounding box center [679, 146] width 98 height 13
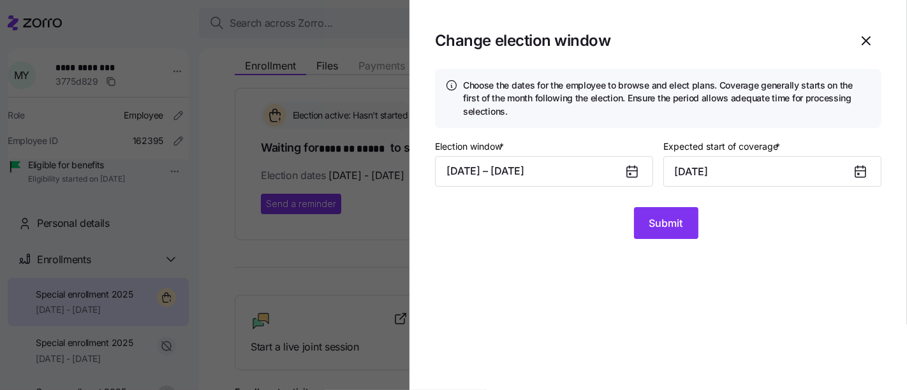
click at [641, 177] on div at bounding box center [637, 171] width 31 height 29
click at [633, 177] on icon at bounding box center [632, 172] width 10 height 10
click at [552, 170] on button "06/01/2025 – 09/20/2025" at bounding box center [544, 171] width 218 height 31
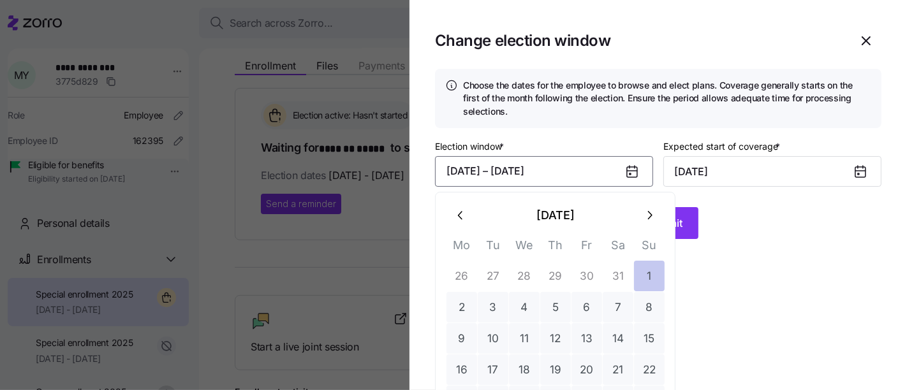
click at [654, 277] on button "1" at bounding box center [649, 276] width 31 height 31
click at [658, 336] on button "15" at bounding box center [649, 338] width 31 height 31
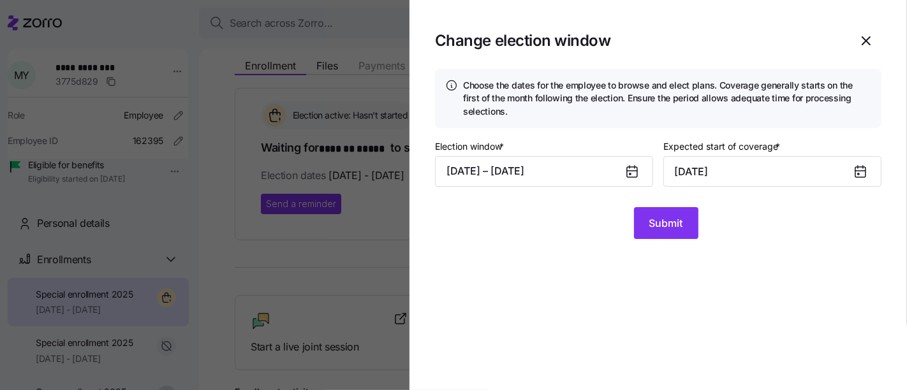
click at [862, 170] on icon at bounding box center [860, 172] width 10 height 10
click at [764, 177] on input "October 1, 2025" at bounding box center [772, 171] width 218 height 31
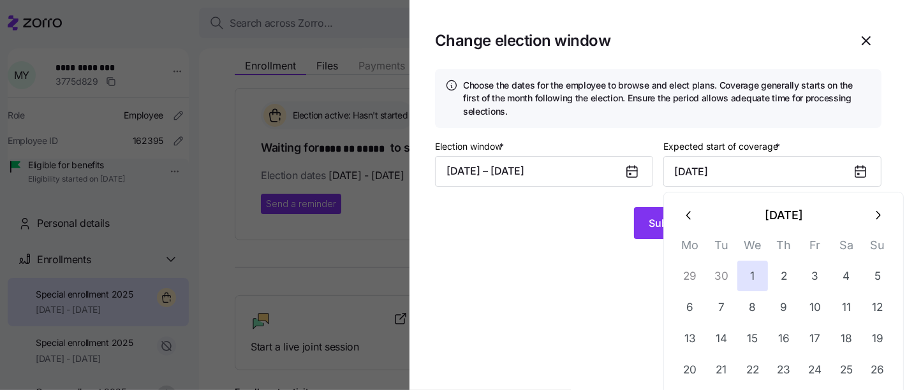
click at [880, 222] on icon "button" at bounding box center [878, 216] width 14 height 14
click at [689, 220] on icon "button" at bounding box center [690, 216] width 14 height 14
click at [697, 219] on button "button" at bounding box center [689, 215] width 31 height 31
click at [690, 222] on button "button" at bounding box center [689, 215] width 31 height 31
click at [693, 220] on icon "button" at bounding box center [690, 216] width 14 height 14
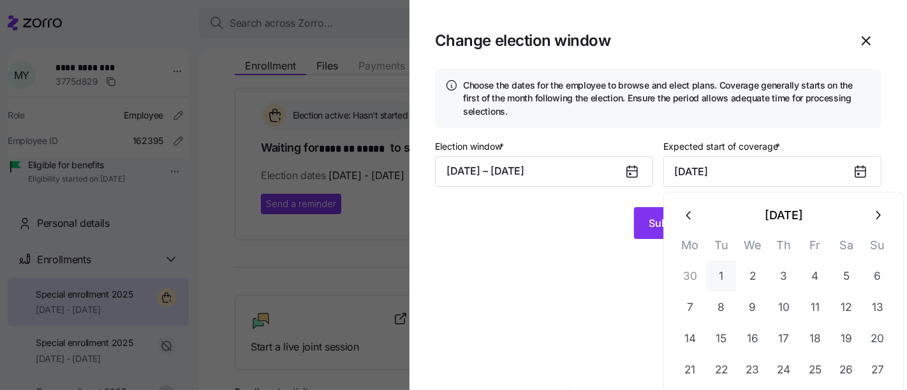
click at [732, 273] on button "1" at bounding box center [721, 276] width 31 height 31
type input "July 1, 2025"
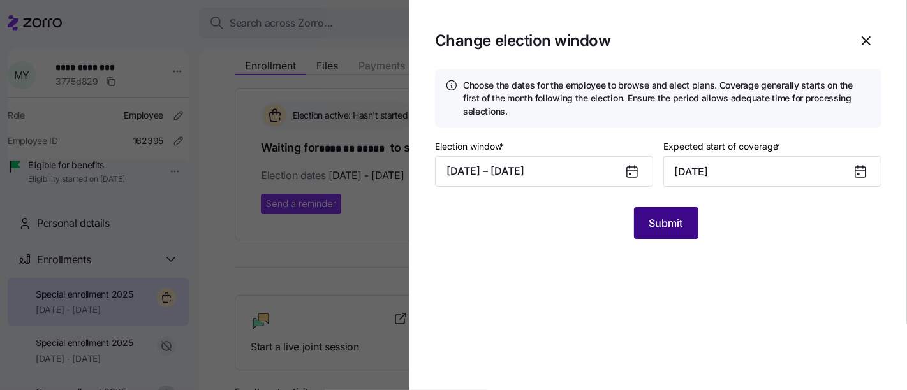
click at [682, 221] on span "Submit" at bounding box center [666, 223] width 34 height 15
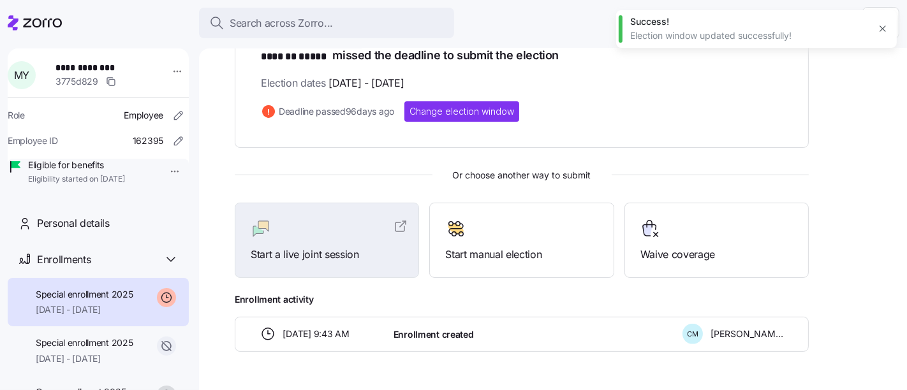
scroll to position [247, 0]
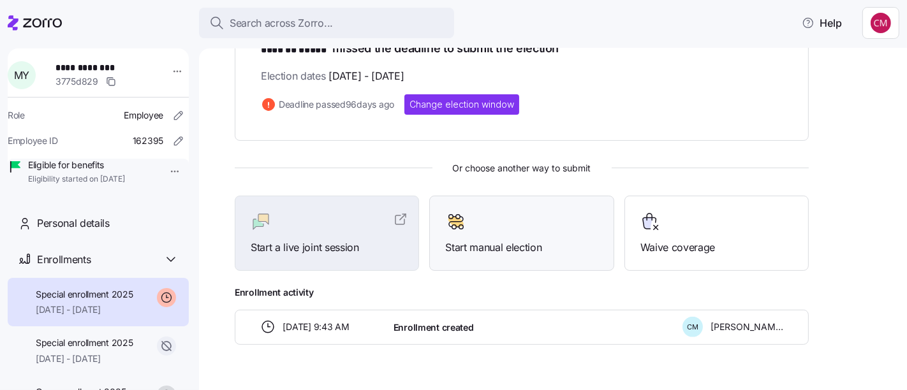
click at [544, 237] on div "Start manual election" at bounding box center [521, 234] width 152 height 44
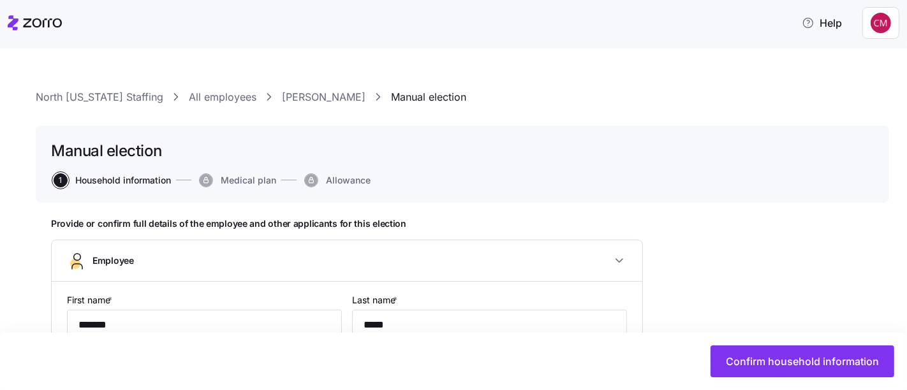
type input "AllEmployees"
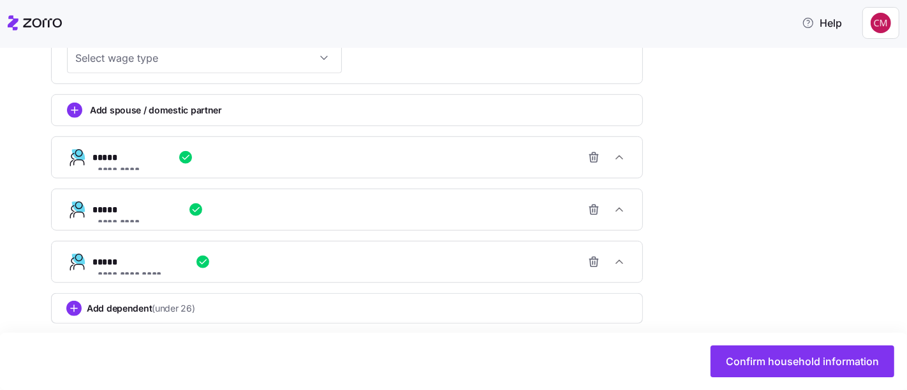
scroll to position [873, 0]
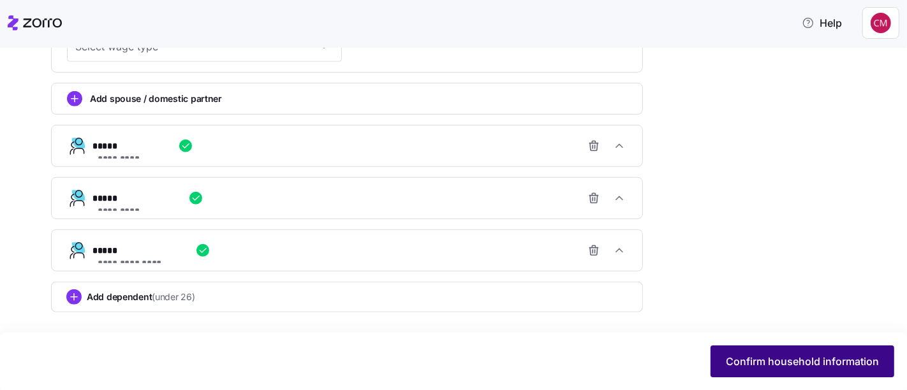
click at [843, 357] on span "Confirm household information" at bounding box center [802, 361] width 153 height 15
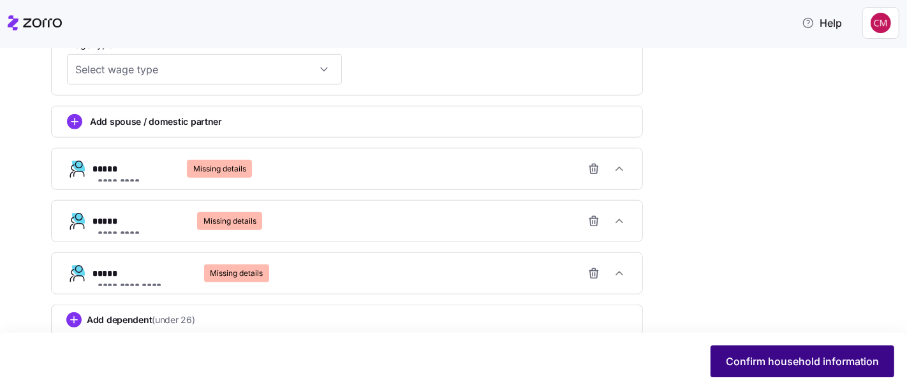
scroll to position [896, 0]
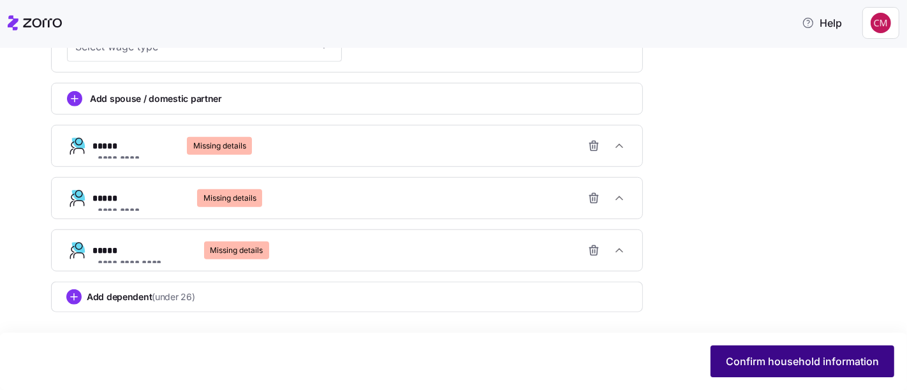
click at [805, 364] on span "Confirm household information" at bounding box center [802, 361] width 153 height 15
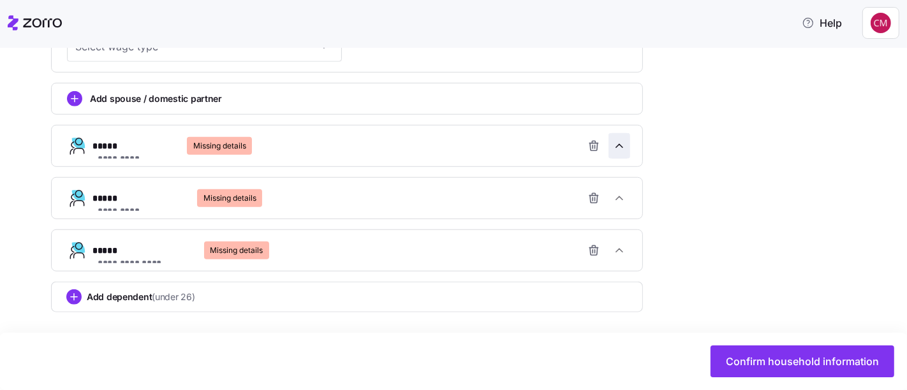
click at [625, 147] on icon "button" at bounding box center [619, 146] width 13 height 13
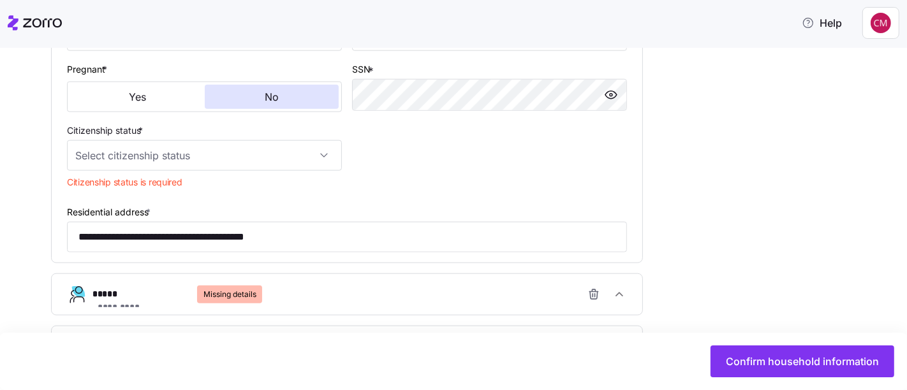
scroll to position [1192, 0]
click at [334, 163] on input "Citizenship status *" at bounding box center [204, 154] width 275 height 31
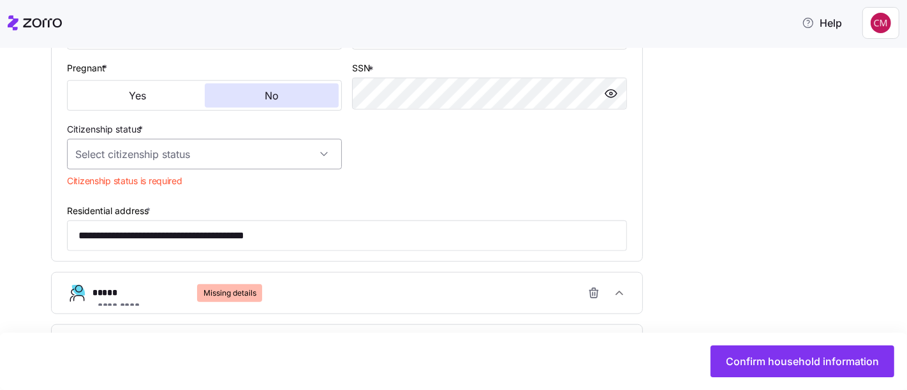
click at [336, 159] on input "Citizenship status *" at bounding box center [204, 154] width 275 height 31
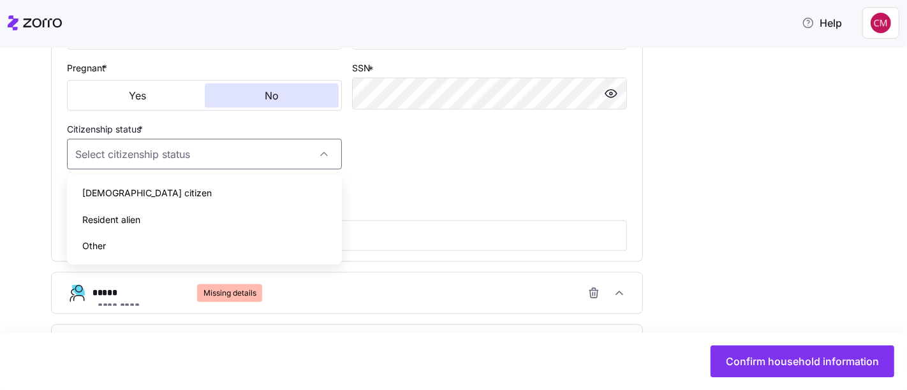
click at [238, 205] on div "US citizen" at bounding box center [204, 193] width 265 height 27
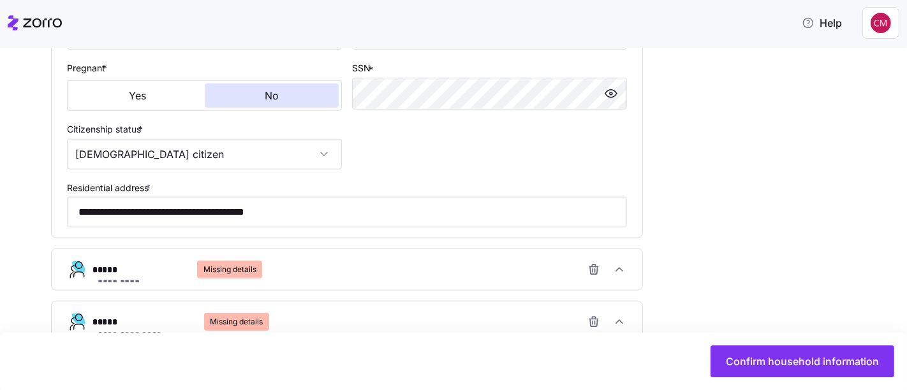
type input "US citizen"
click at [628, 274] on span "button" at bounding box center [619, 270] width 20 height 24
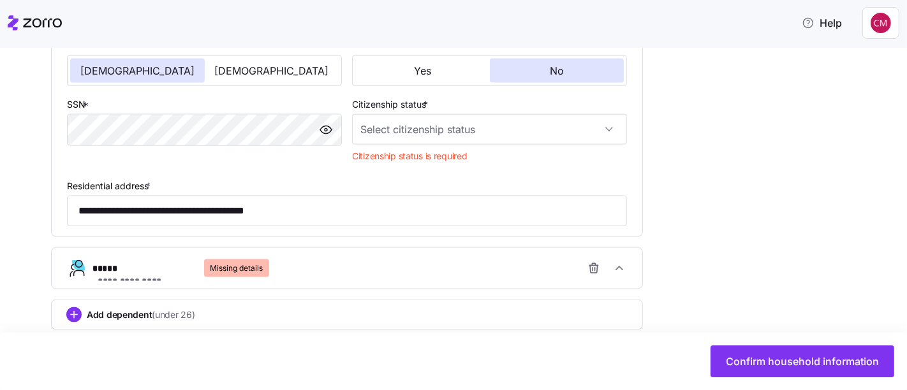
scroll to position [1577, 0]
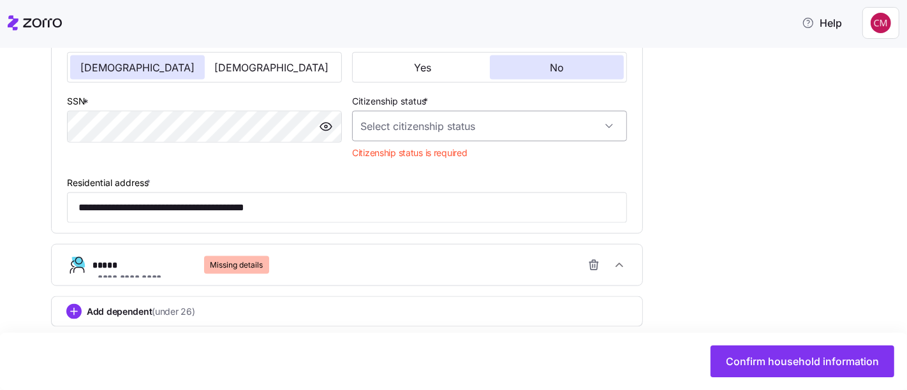
click at [517, 133] on input "Citizenship status *" at bounding box center [489, 126] width 275 height 31
click at [472, 173] on div "US citizen" at bounding box center [489, 165] width 265 height 27
type input "US citizen"
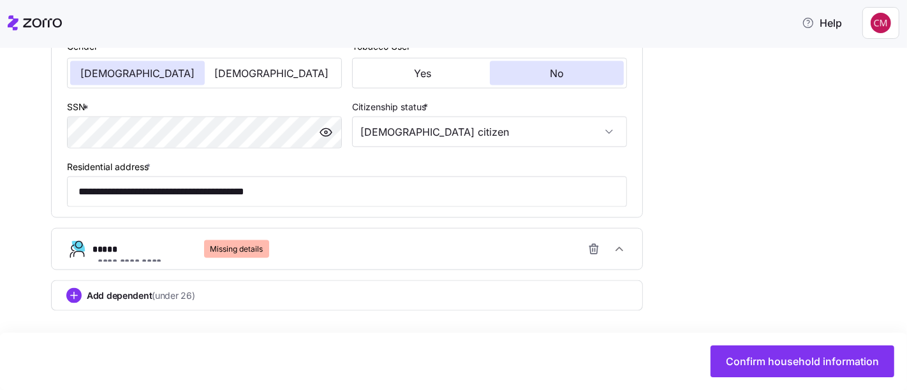
scroll to position [1572, 0]
click at [628, 246] on span "button" at bounding box center [619, 249] width 20 height 24
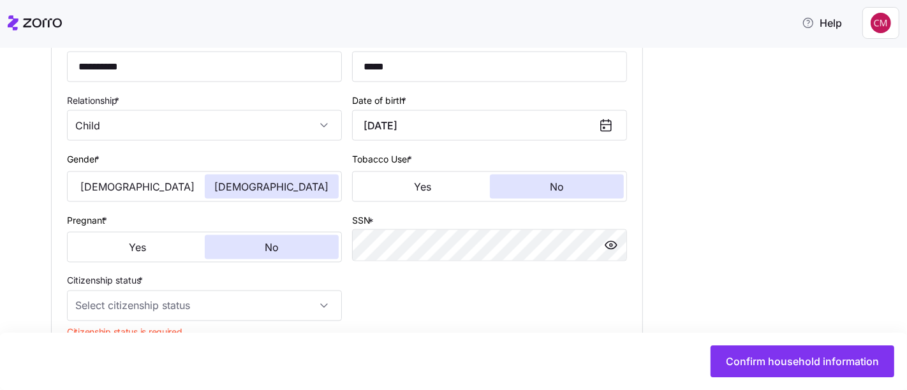
scroll to position [1829, 0]
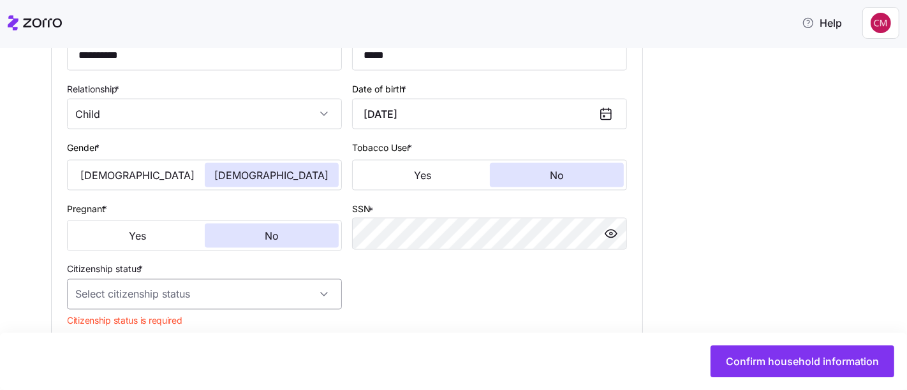
click at [293, 297] on input "Citizenship status *" at bounding box center [204, 294] width 275 height 31
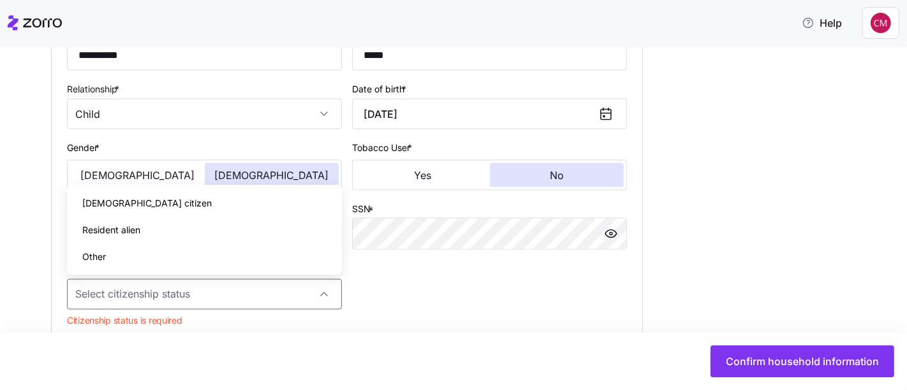
click at [184, 207] on div "US citizen" at bounding box center [204, 203] width 265 height 27
type input "US citizen"
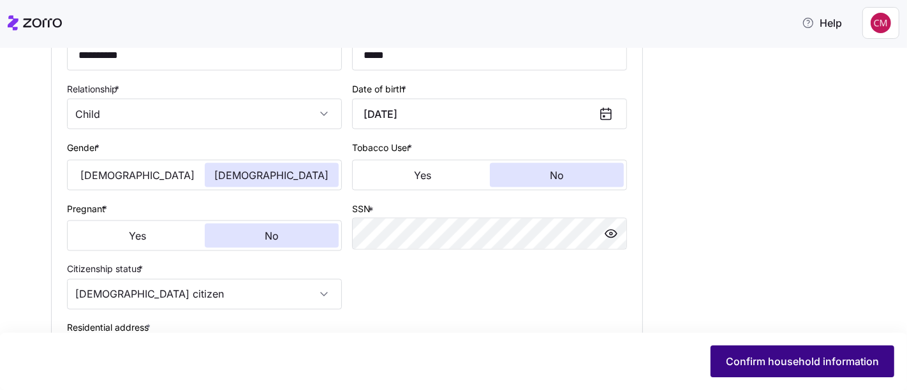
click at [794, 359] on span "Confirm household information" at bounding box center [802, 361] width 153 height 15
click at [830, 360] on span "Confirm household information" at bounding box center [802, 361] width 153 height 15
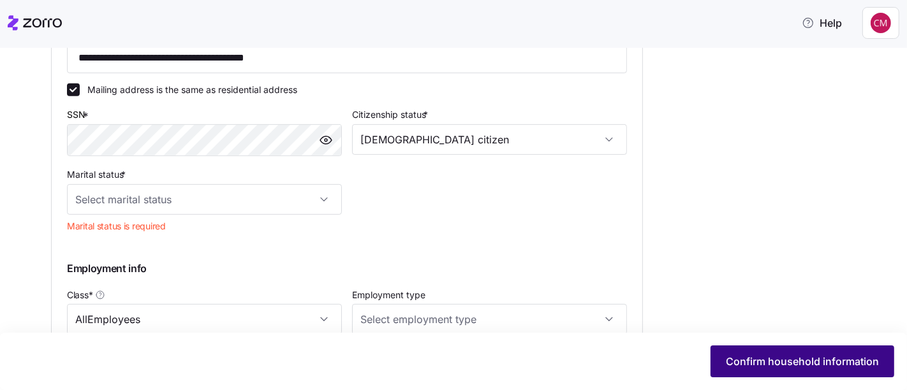
scroll to position [565, 0]
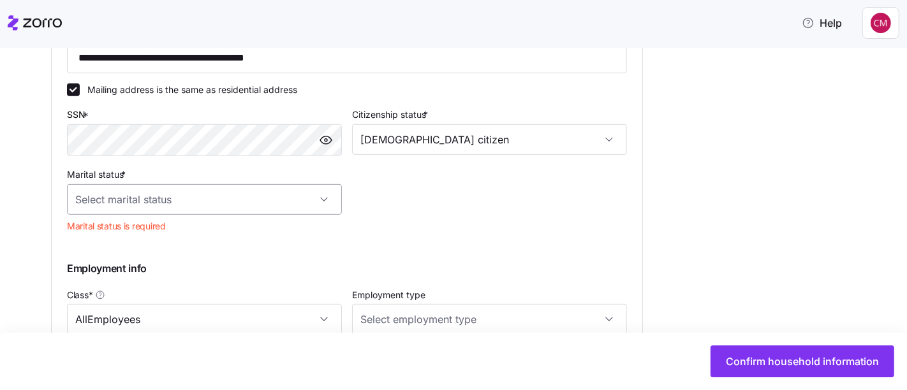
click at [327, 204] on input "Marital status *" at bounding box center [204, 199] width 275 height 31
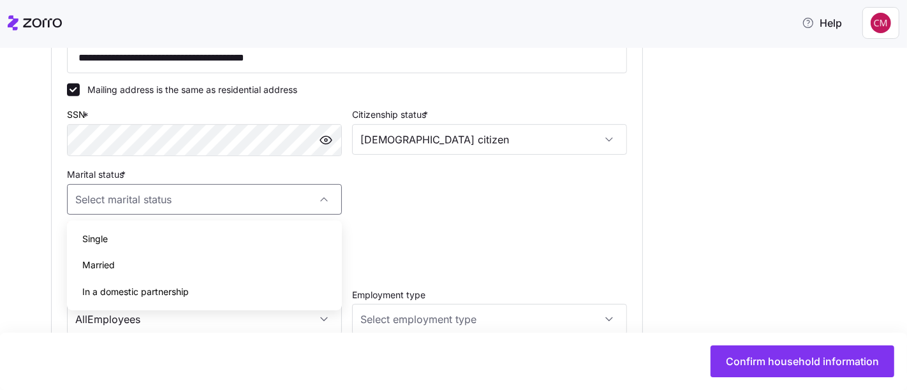
click at [115, 244] on div "Single" at bounding box center [204, 239] width 265 height 27
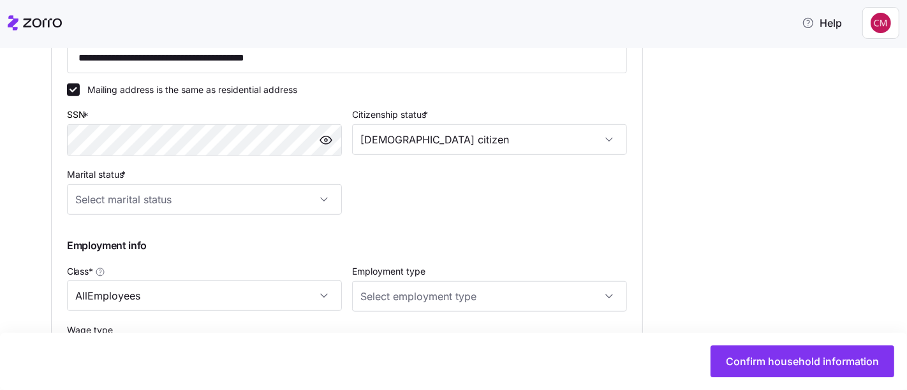
type input "Single"
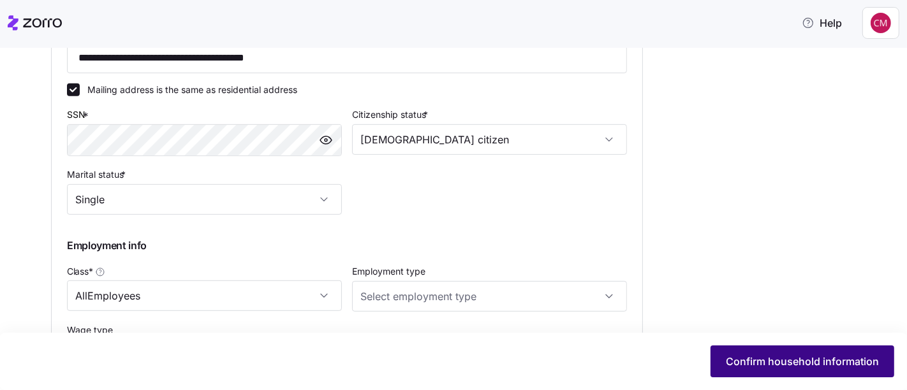
click at [833, 357] on span "Confirm household information" at bounding box center [802, 361] width 153 height 15
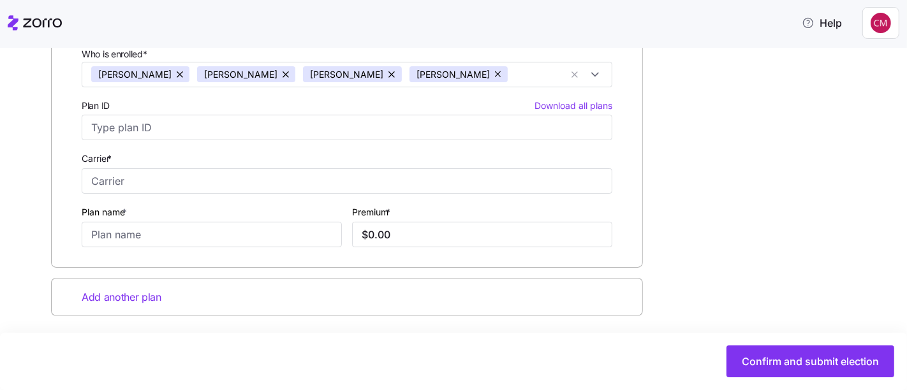
scroll to position [260, 0]
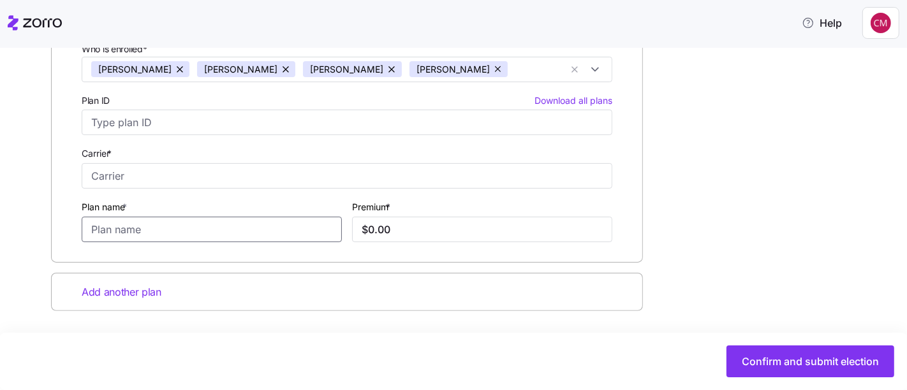
click at [290, 230] on input "Plan name *" at bounding box center [212, 230] width 260 height 26
type input "a"
click at [512, 171] on input "Carrier *" at bounding box center [347, 176] width 531 height 26
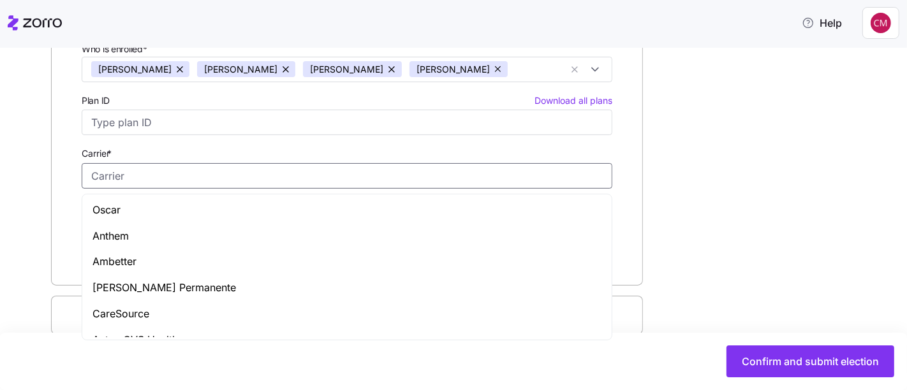
click at [122, 268] on span "Ambetter" at bounding box center [114, 262] width 44 height 16
type input "Ambetter"
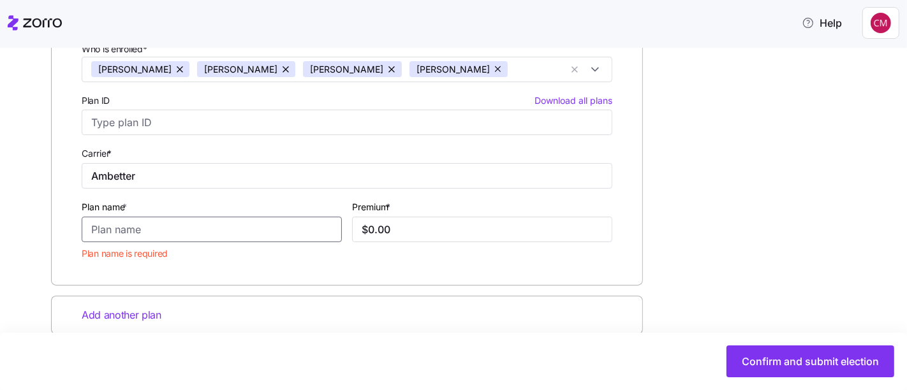
click at [244, 231] on input "Plan name *" at bounding box center [212, 230] width 260 height 26
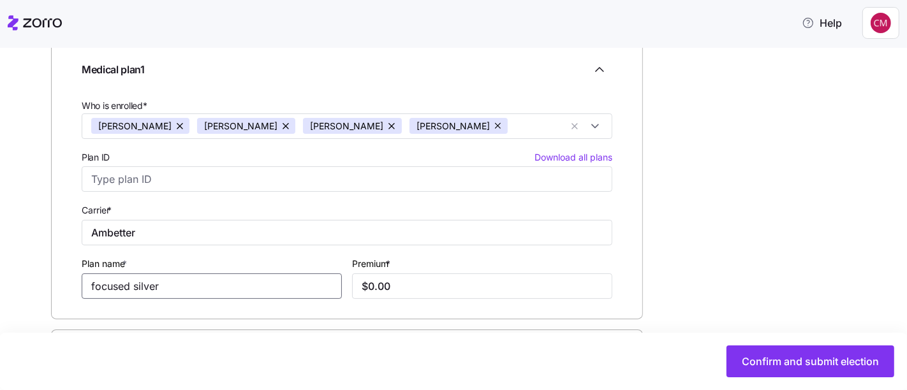
scroll to position [205, 0]
type input "focused silver"
click at [447, 283] on input "$0.00" at bounding box center [482, 285] width 260 height 26
type input "$0.00"
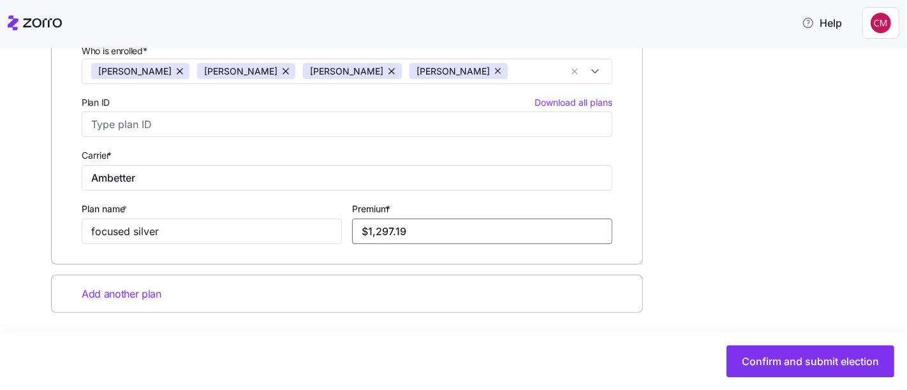
scroll to position [260, 0]
type input "$1,297.19"
click at [224, 233] on input "focused silver" at bounding box center [212, 230] width 260 height 26
type input "f"
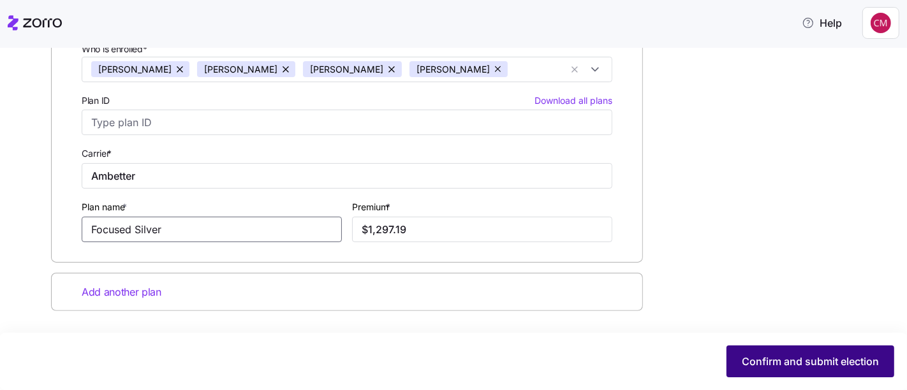
type input "Focused Silver"
click at [847, 360] on span "Confirm and submit election" at bounding box center [810, 361] width 137 height 15
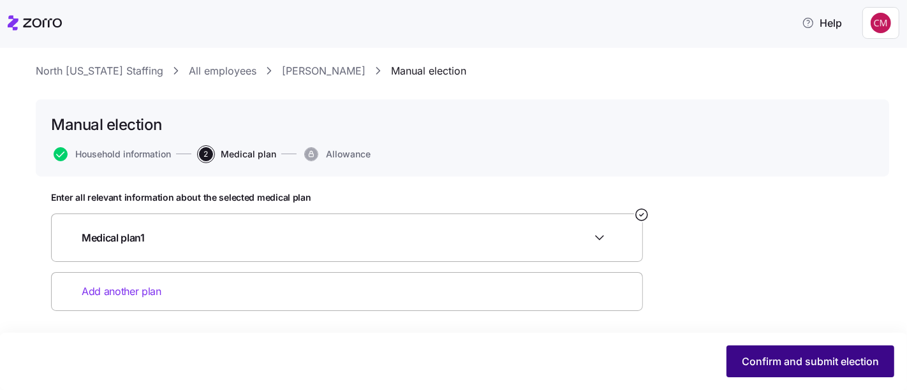
scroll to position [26, 0]
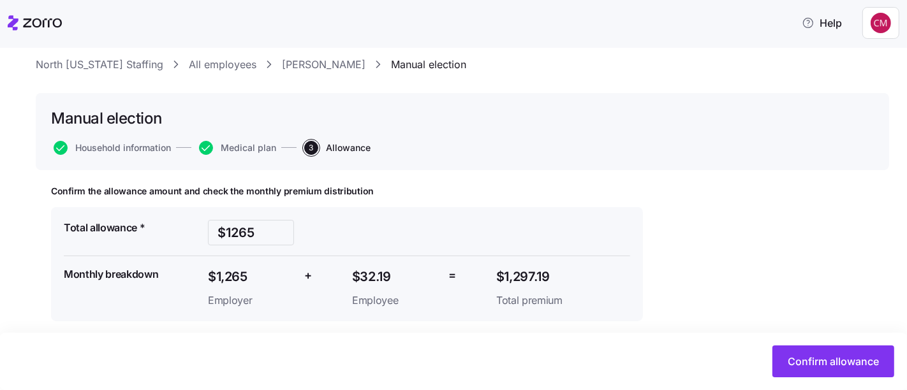
scroll to position [41, 0]
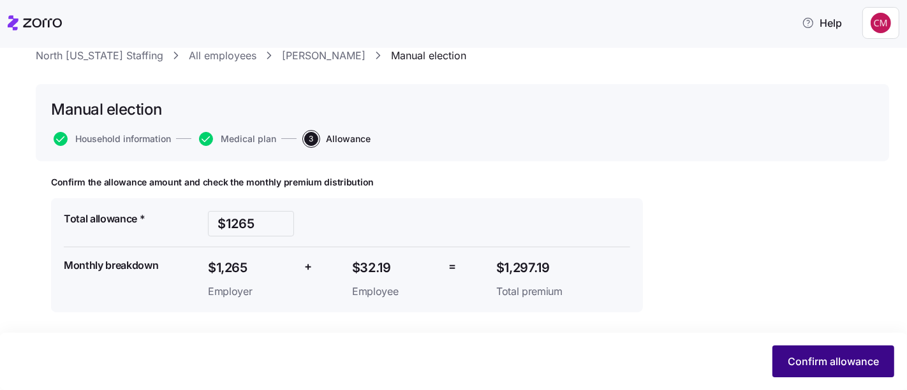
click at [843, 362] on span "Confirm allowance" at bounding box center [833, 361] width 91 height 15
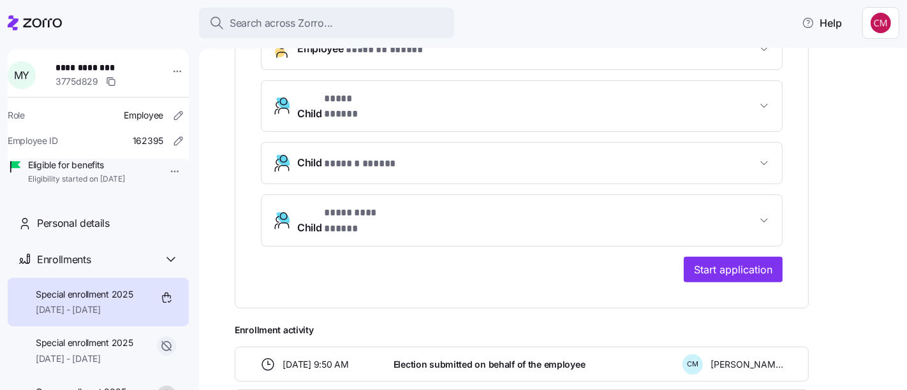
scroll to position [489, 0]
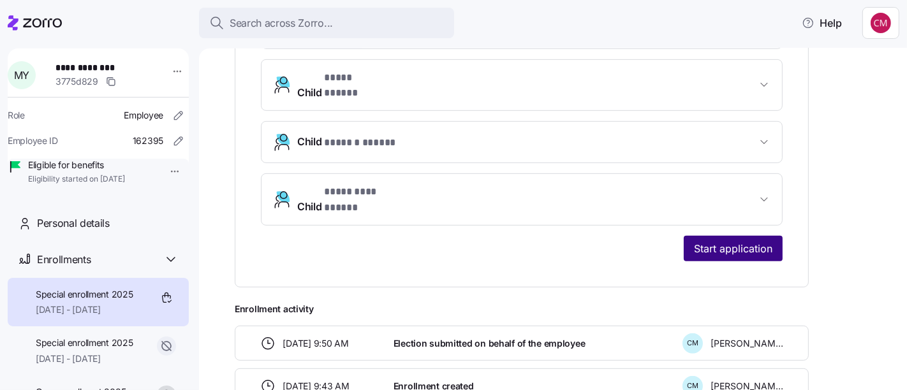
click at [760, 241] on span "Start application" at bounding box center [733, 248] width 78 height 15
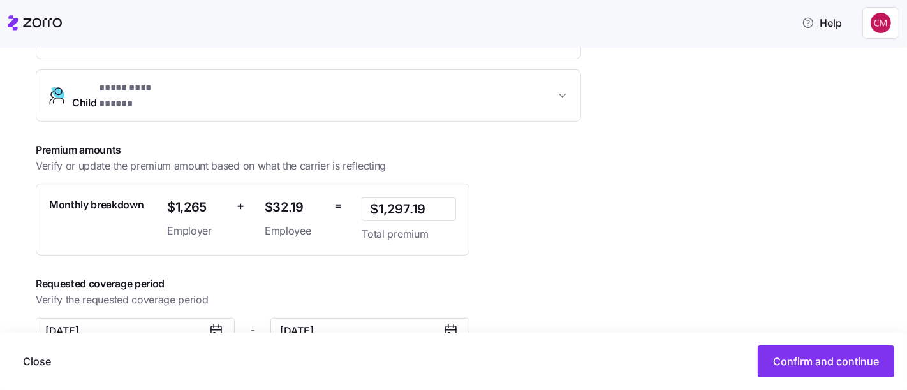
scroll to position [478, 0]
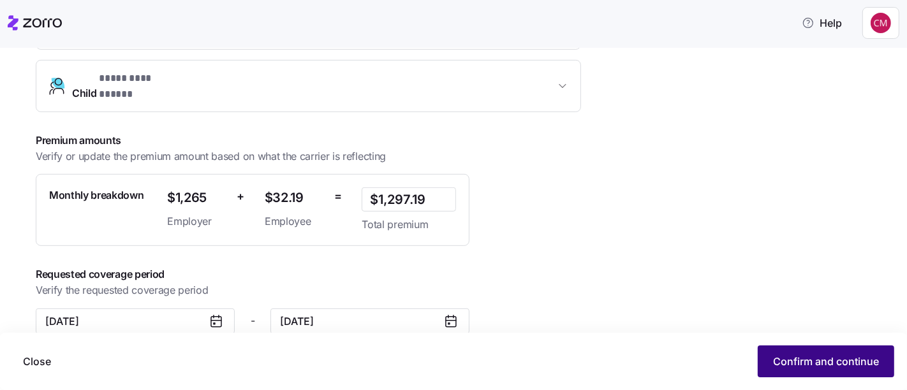
click at [831, 360] on span "Confirm and continue" at bounding box center [826, 361] width 106 height 15
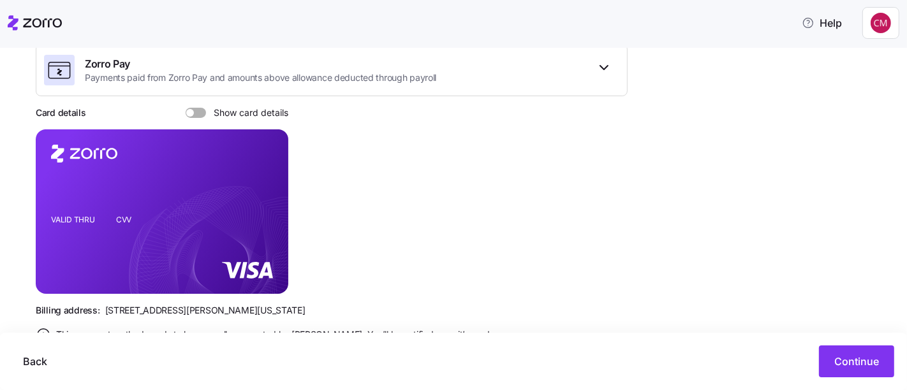
scroll to position [265, 0]
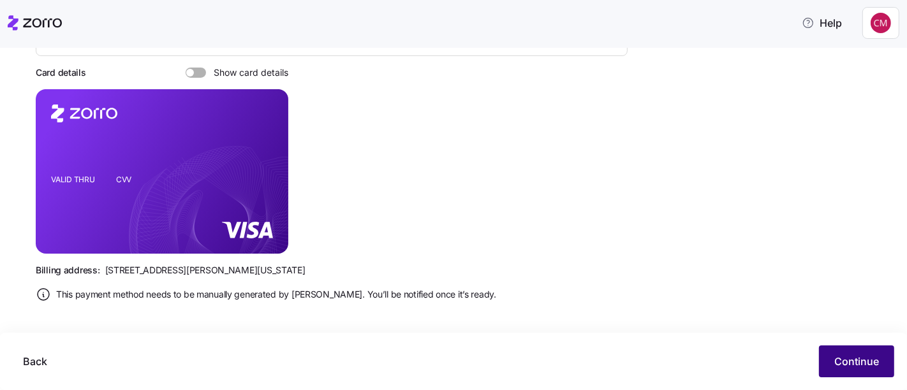
click at [856, 364] on span "Continue" at bounding box center [856, 361] width 45 height 15
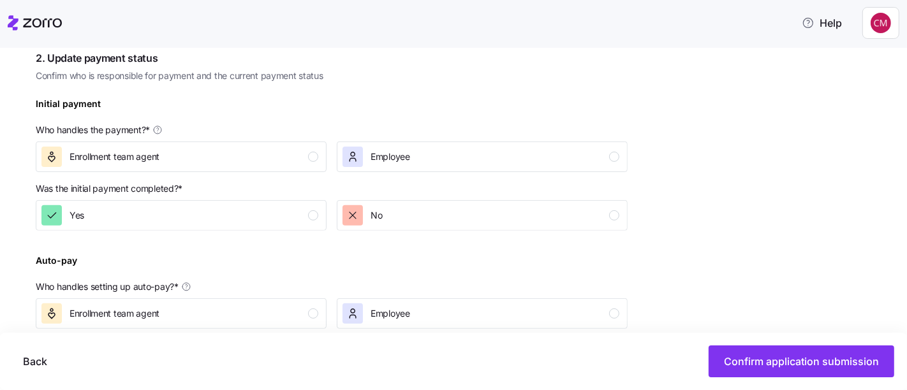
scroll to position [360, 0]
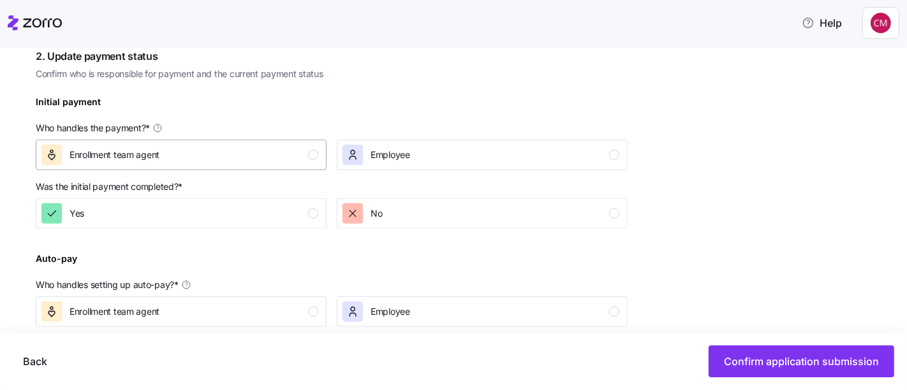
click at [311, 156] on div "button" at bounding box center [313, 155] width 10 height 10
click at [313, 216] on div "button" at bounding box center [313, 214] width 10 height 10
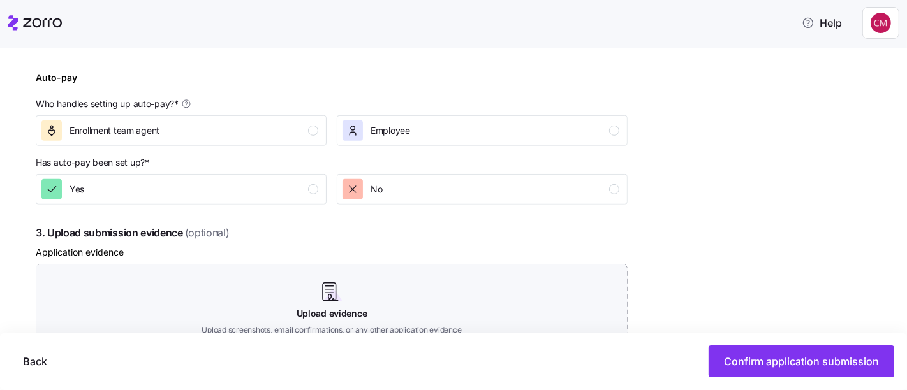
scroll to position [542, 0]
click at [309, 128] on div "button" at bounding box center [313, 130] width 10 height 10
click at [313, 193] on div "button" at bounding box center [313, 189] width 10 height 10
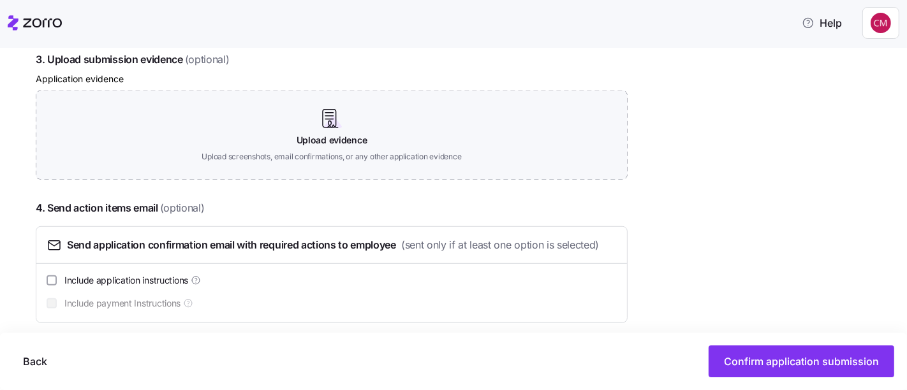
scroll to position [726, 0]
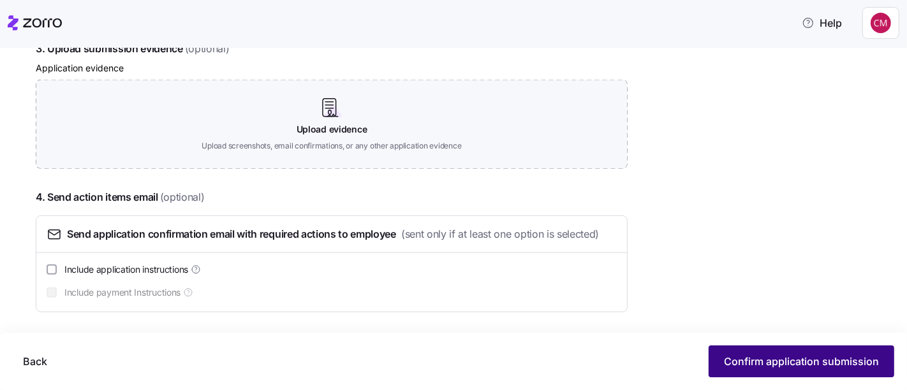
click at [836, 364] on span "Confirm application submission" at bounding box center [801, 361] width 155 height 15
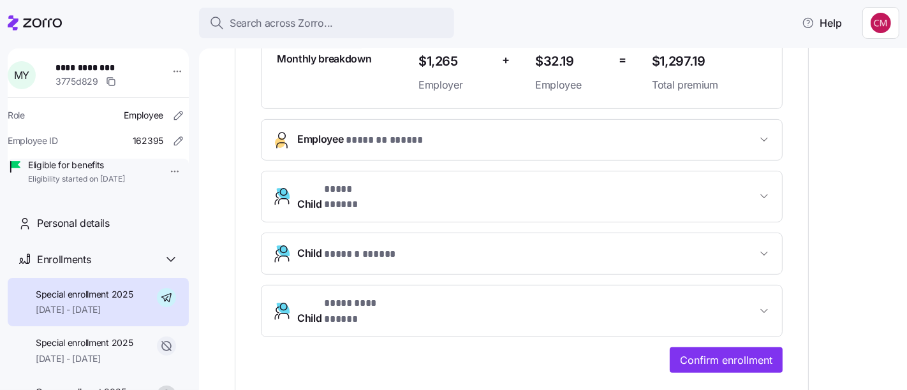
scroll to position [393, 0]
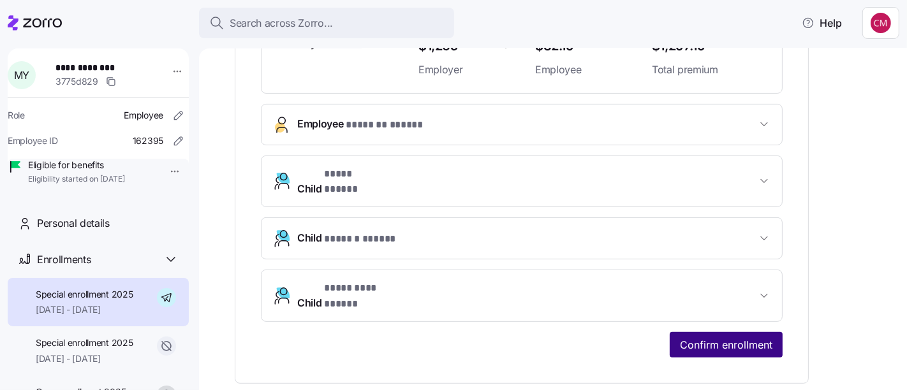
click at [751, 337] on span "Confirm enrollment" at bounding box center [726, 344] width 92 height 15
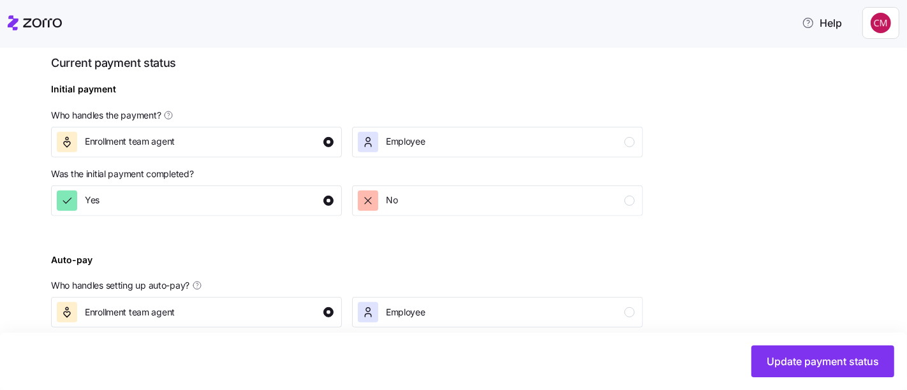
scroll to position [579, 0]
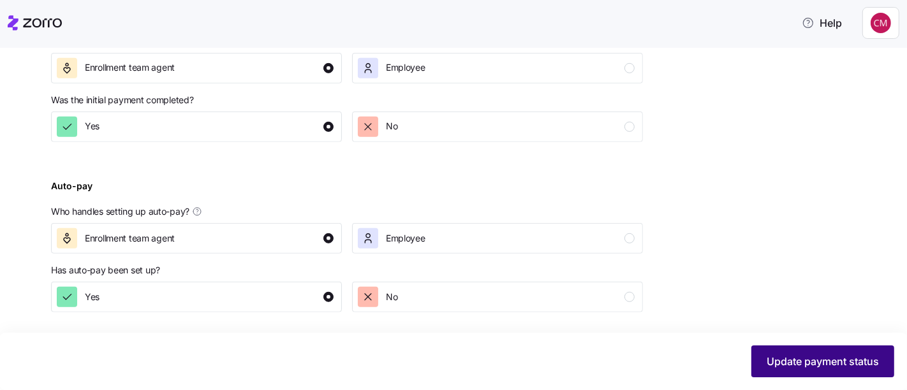
click at [848, 362] on span "Update payment status" at bounding box center [823, 361] width 112 height 15
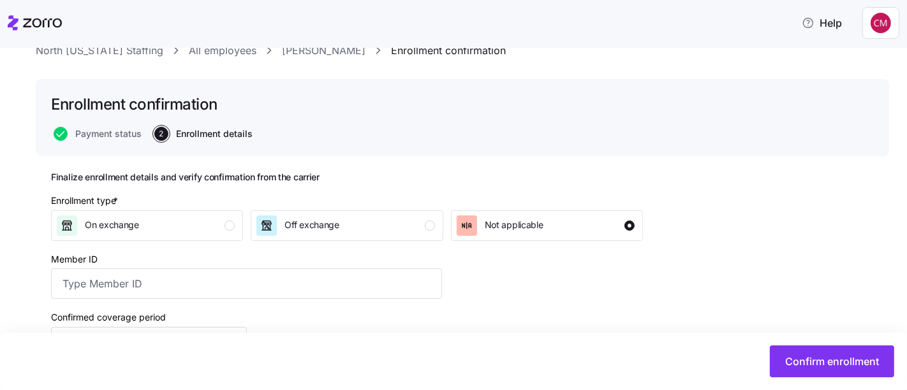
scroll to position [46, 0]
click at [780, 169] on div "North Georgia Staffing All employees Miranda Young Enrollment confirmation Enro…" at bounding box center [462, 322] width 853 height 558
click at [231, 222] on div "button" at bounding box center [230, 226] width 10 height 10
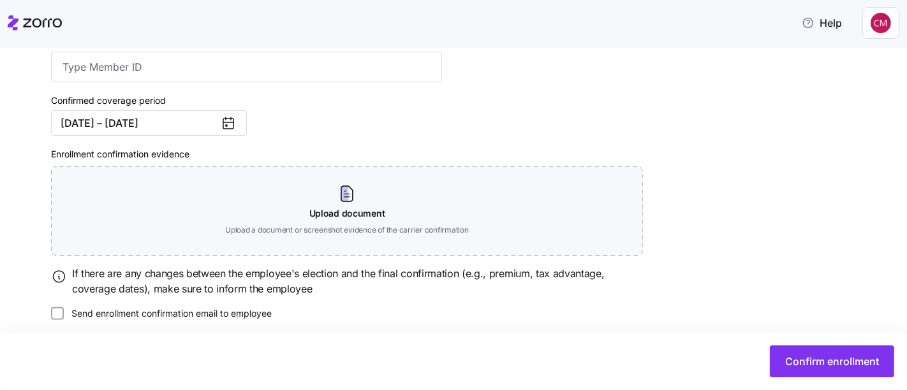
scroll to position [272, 0]
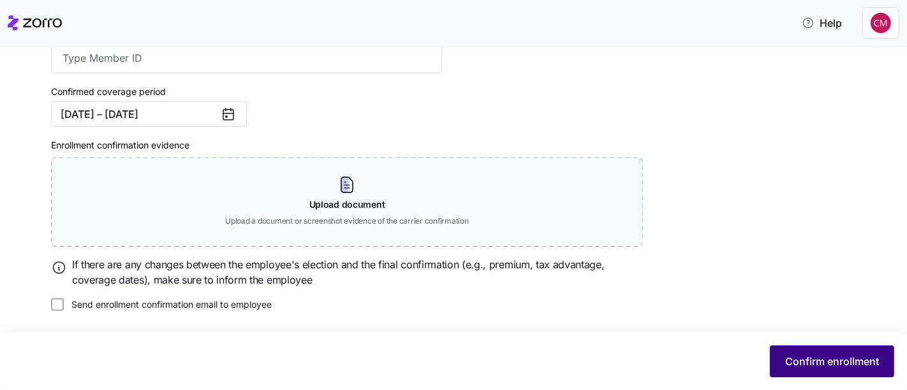
click at [845, 366] on span "Confirm enrollment" at bounding box center [832, 361] width 94 height 15
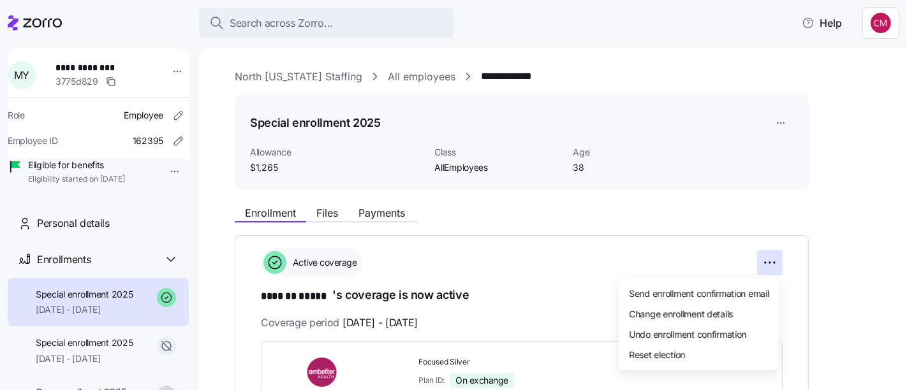
click at [831, 247] on html "**********" at bounding box center [453, 191] width 907 height 383
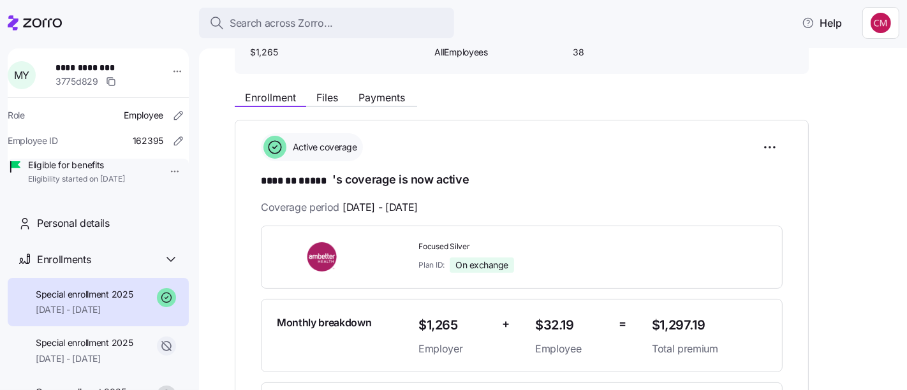
scroll to position [88, 0]
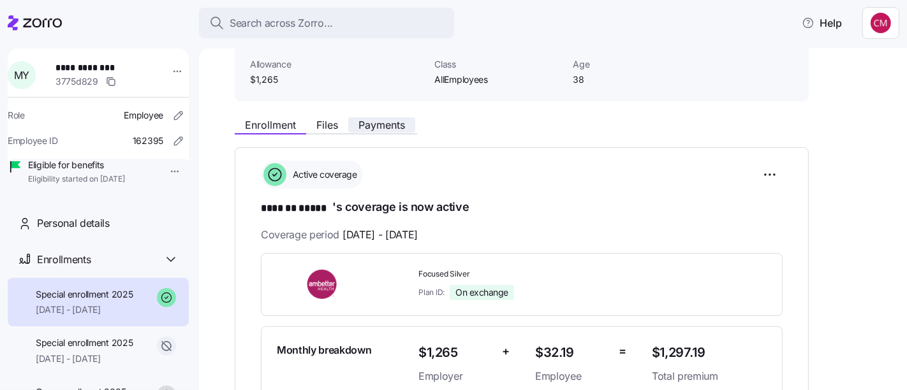
click at [380, 120] on span "Payments" at bounding box center [381, 125] width 47 height 10
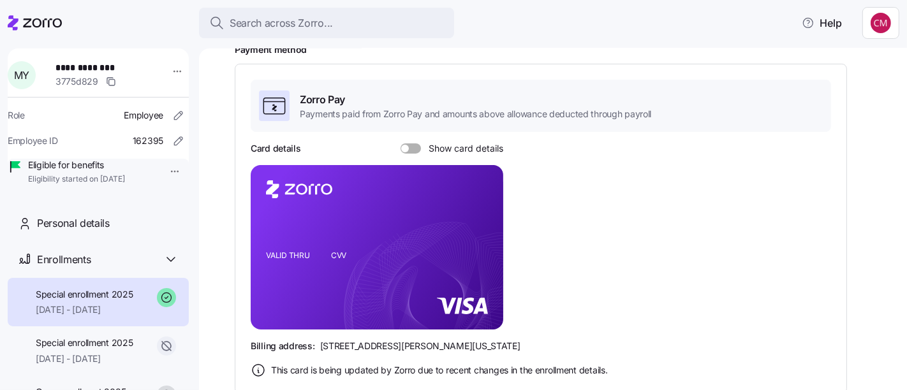
scroll to position [192, 0]
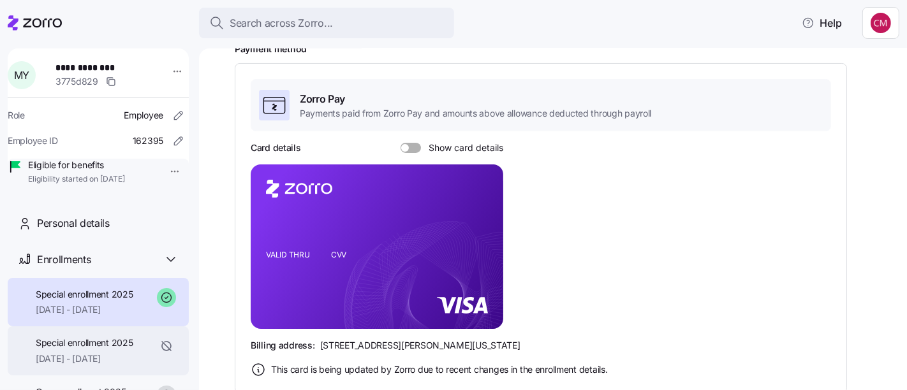
click at [133, 350] on span "Special enrollment 2025" at bounding box center [85, 343] width 98 height 13
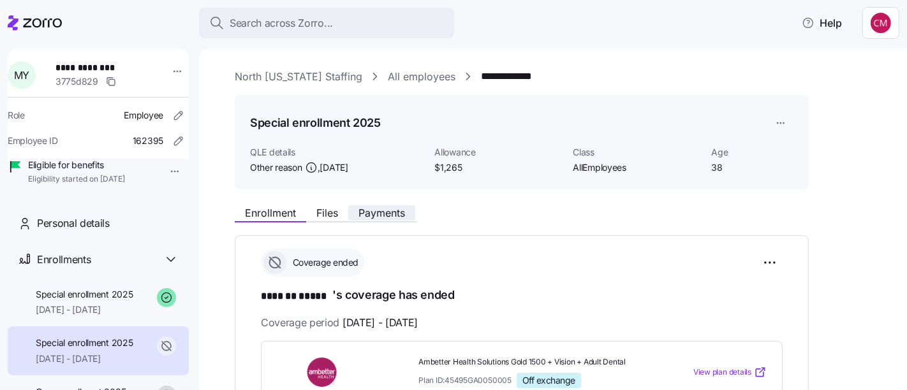
click at [388, 218] on span "Payments" at bounding box center [381, 213] width 47 height 10
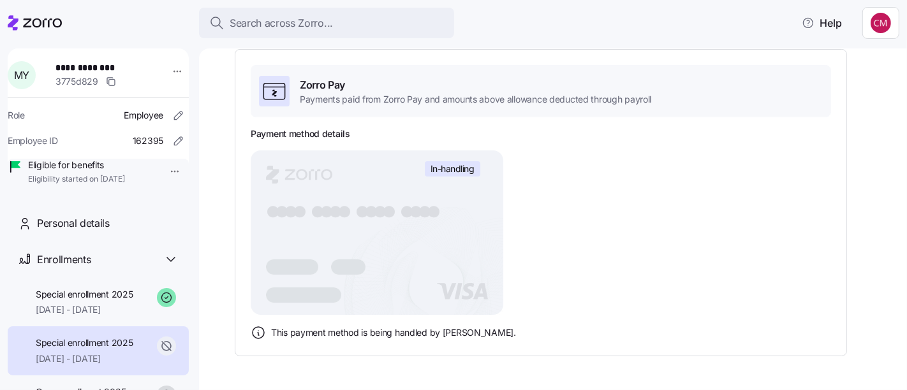
scroll to position [207, 0]
